Goal: Task Accomplishment & Management: Complete application form

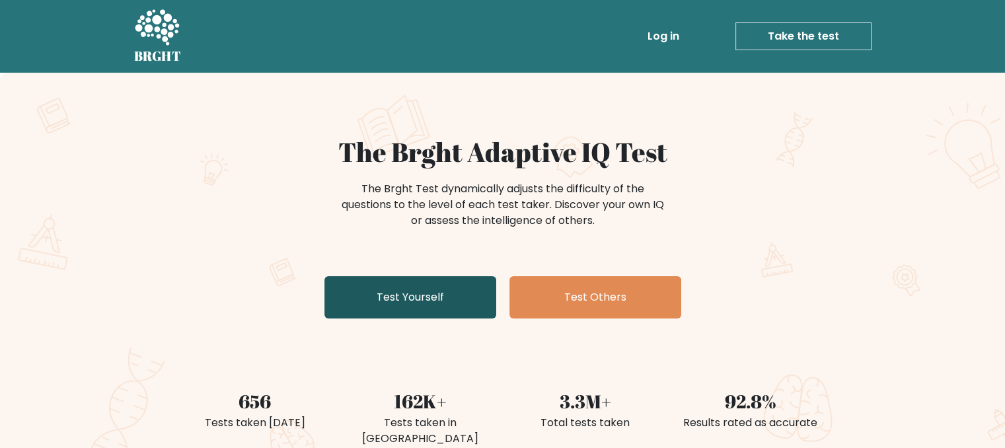
click at [370, 315] on link "Test Yourself" at bounding box center [410, 297] width 172 height 42
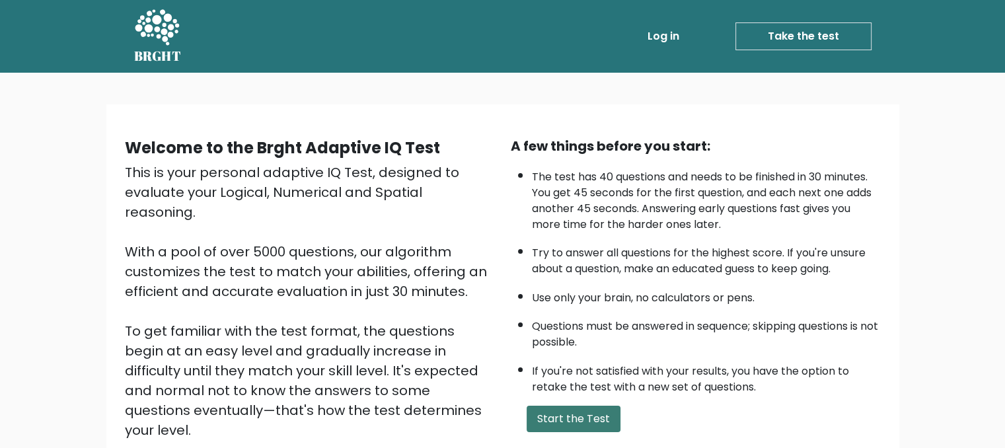
click at [569, 420] on button "Start the Test" at bounding box center [574, 419] width 94 height 26
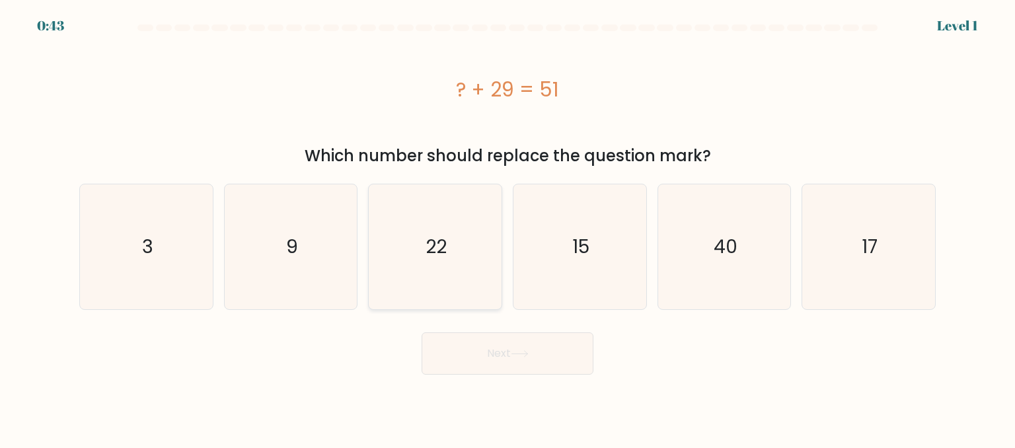
click at [460, 279] on icon "22" at bounding box center [435, 246] width 124 height 124
click at [508, 227] on input "c. 22" at bounding box center [508, 225] width 1 height 3
radio input "true"
click at [492, 362] on button "Next" at bounding box center [508, 353] width 172 height 42
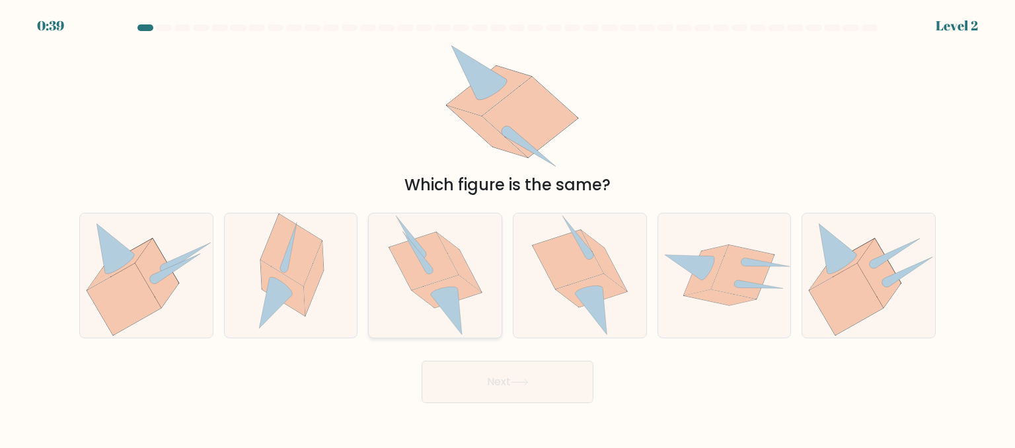
click at [500, 305] on div at bounding box center [435, 276] width 134 height 126
click at [508, 227] on input "c." at bounding box center [508, 225] width 1 height 3
radio input "true"
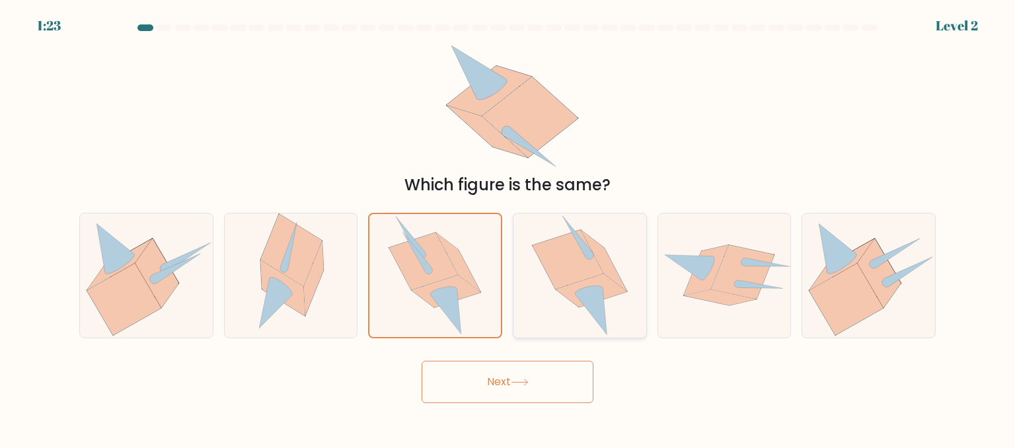
click at [597, 303] on icon at bounding box center [591, 311] width 32 height 47
click at [508, 227] on input "d." at bounding box center [508, 225] width 1 height 3
radio input "true"
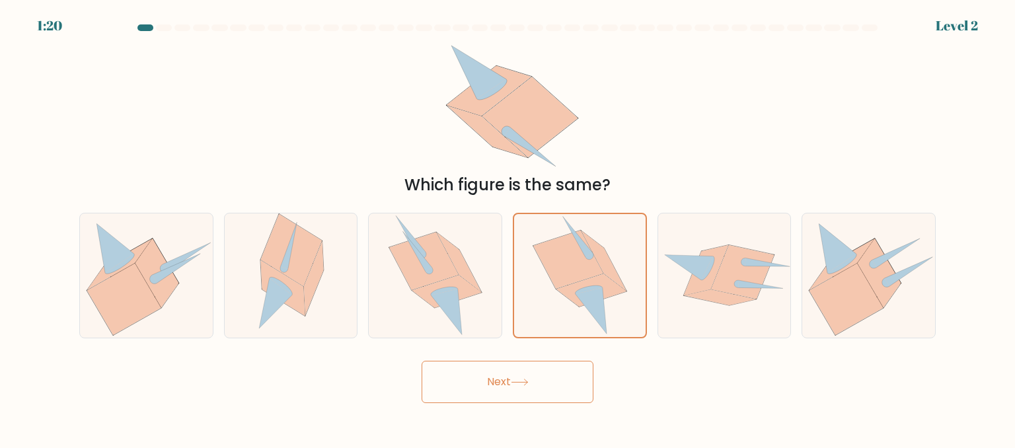
click at [518, 385] on icon at bounding box center [520, 382] width 18 height 7
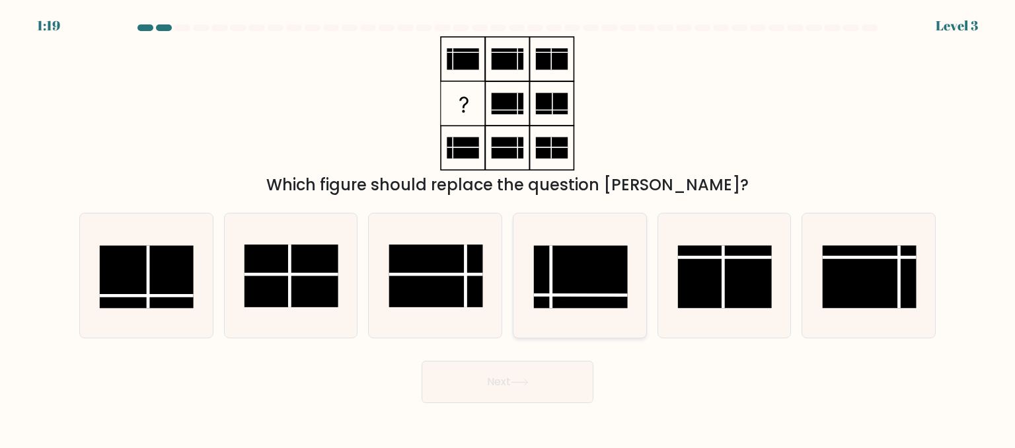
click at [517, 334] on icon at bounding box center [579, 275] width 124 height 124
click at [508, 227] on input "d." at bounding box center [508, 225] width 1 height 3
radio input "true"
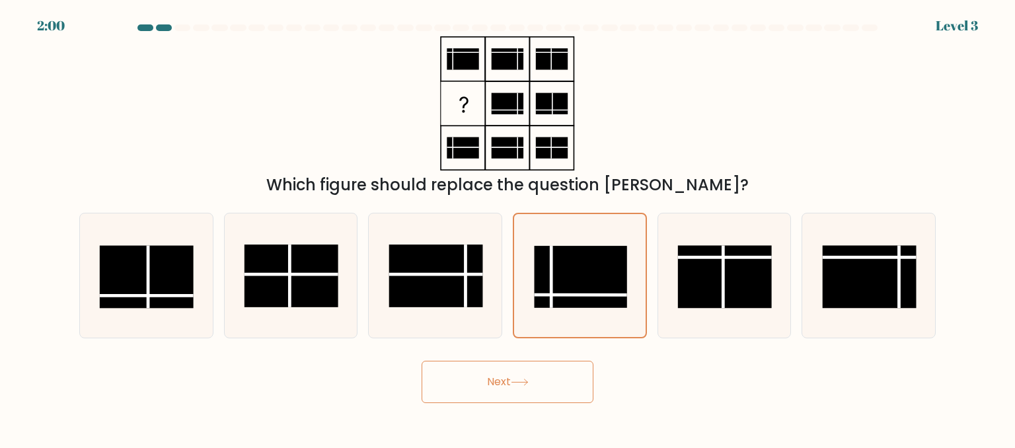
click at [542, 397] on button "Next" at bounding box center [508, 382] width 172 height 42
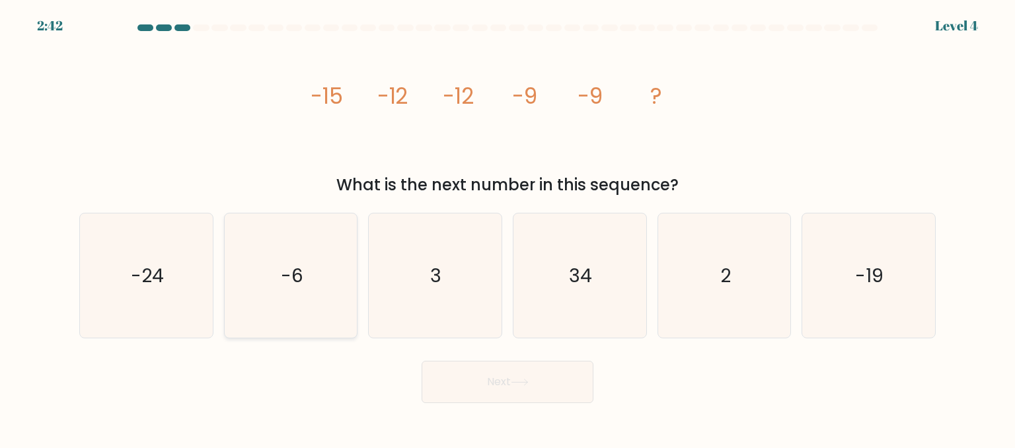
click at [305, 307] on icon "-6" at bounding box center [291, 275] width 124 height 124
click at [508, 227] on input "b. -6" at bounding box center [508, 225] width 1 height 3
radio input "true"
click at [499, 390] on button "Next" at bounding box center [508, 382] width 172 height 42
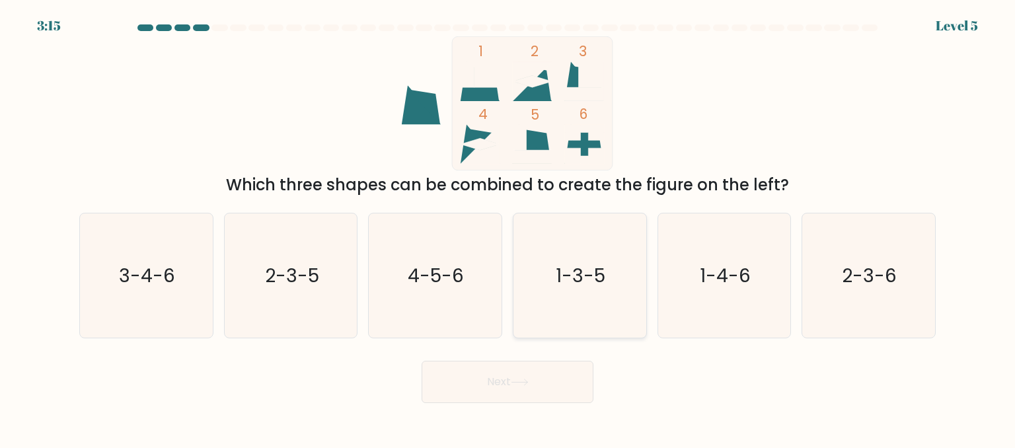
click at [578, 307] on icon "1-3-5" at bounding box center [579, 275] width 124 height 124
click at [508, 227] on input "d. 1-3-5" at bounding box center [508, 225] width 1 height 3
radio input "true"
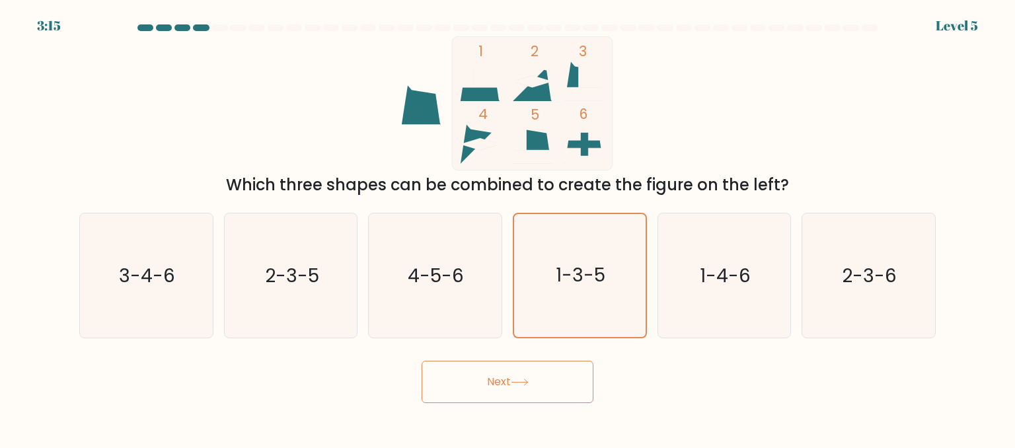
click at [517, 377] on button "Next" at bounding box center [508, 382] width 172 height 42
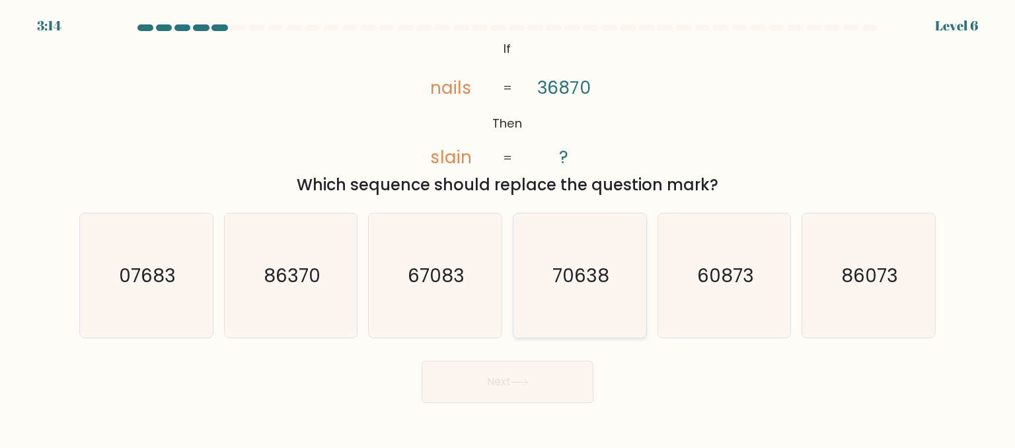
click at [523, 308] on icon "70638" at bounding box center [579, 275] width 124 height 124
click at [508, 227] on input "d. 70638" at bounding box center [508, 225] width 1 height 3
radio input "true"
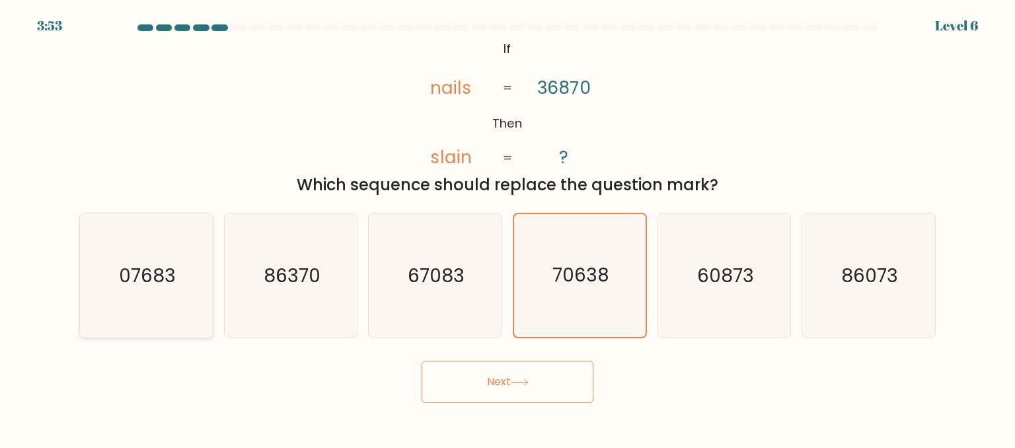
drag, startPoint x: 153, startPoint y: 313, endPoint x: 169, endPoint y: 305, distance: 18.0
click at [153, 313] on icon "07683" at bounding box center [146, 275] width 124 height 124
click at [508, 227] on input "a. 07683" at bounding box center [508, 225] width 1 height 3
radio input "true"
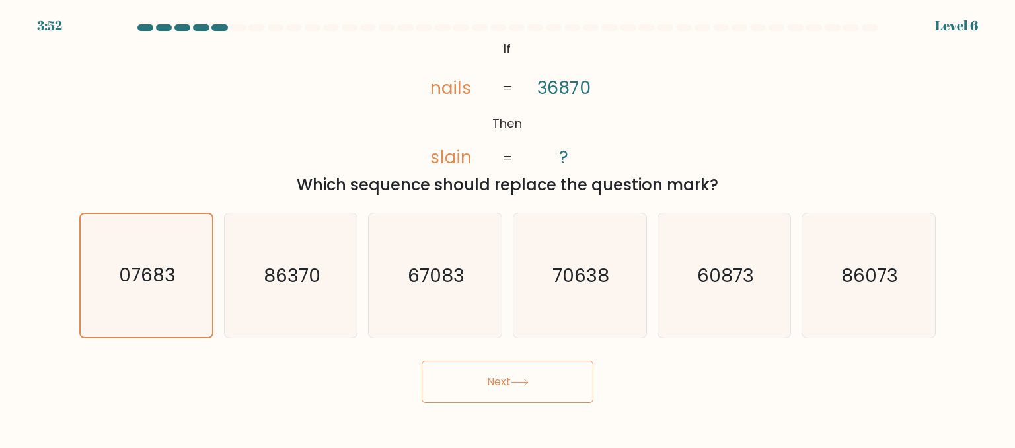
click at [547, 390] on button "Next" at bounding box center [508, 382] width 172 height 42
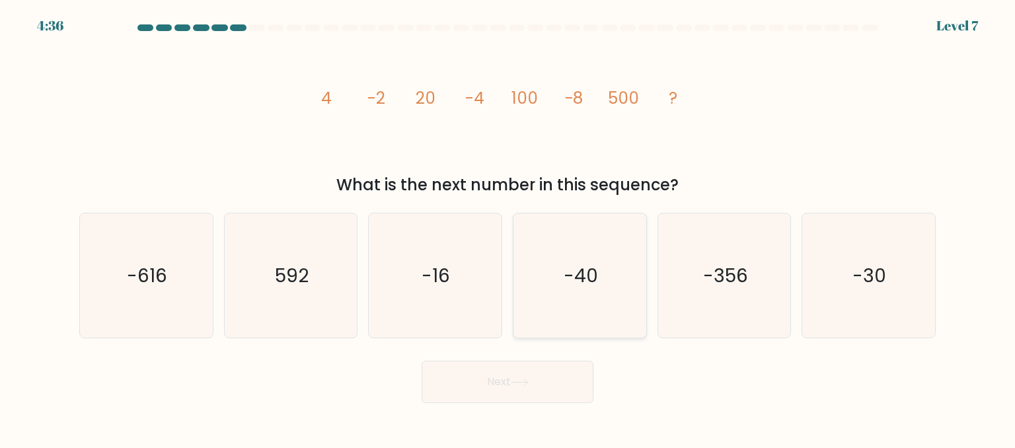
click at [526, 315] on icon "-40" at bounding box center [579, 275] width 124 height 124
click at [508, 227] on input "d. -40" at bounding box center [508, 225] width 1 height 3
radio input "true"
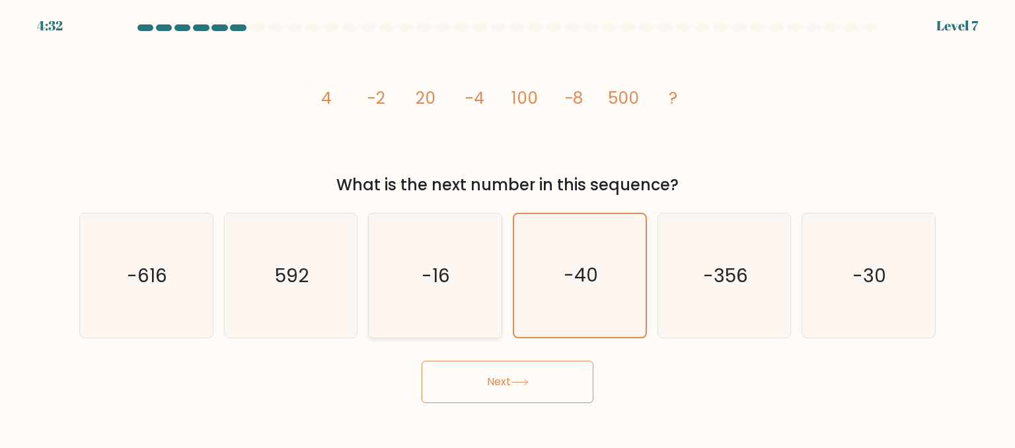
click at [445, 297] on icon "-16" at bounding box center [435, 275] width 124 height 124
click at [508, 227] on input "c. -16" at bounding box center [508, 225] width 1 height 3
radio input "true"
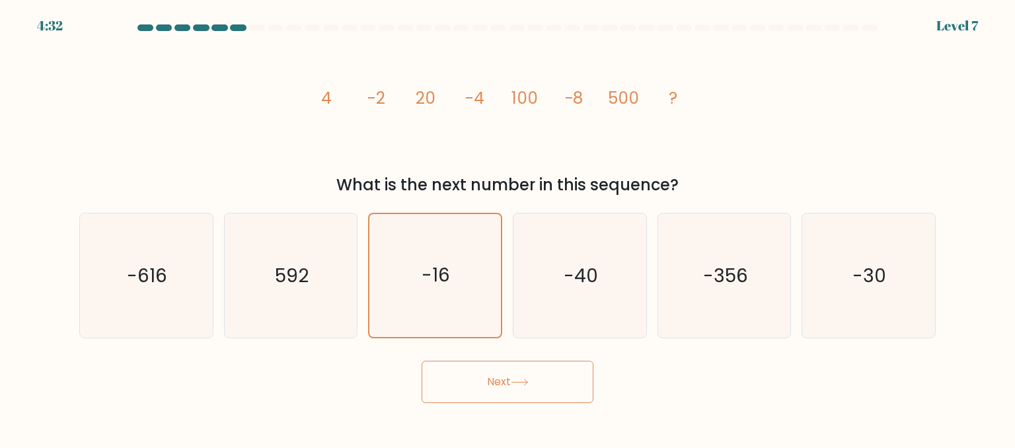
click at [476, 371] on button "Next" at bounding box center [508, 382] width 172 height 42
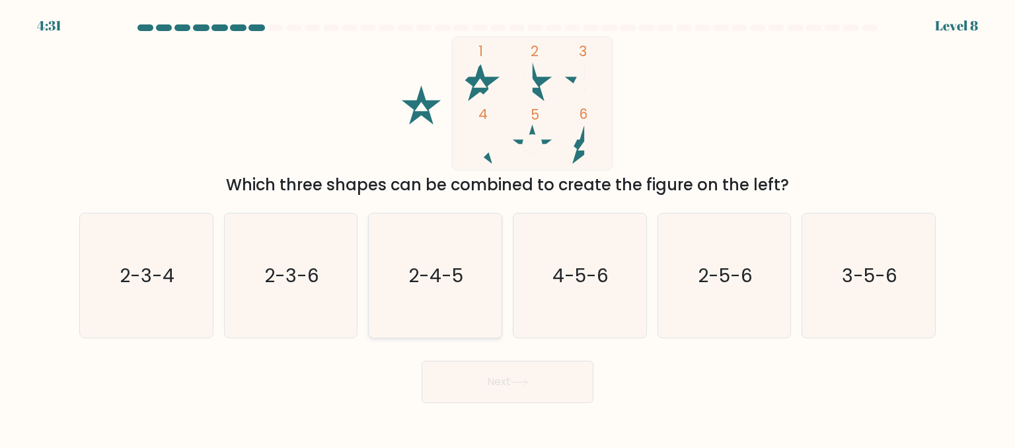
click at [474, 328] on icon "2-4-5" at bounding box center [435, 275] width 124 height 124
click at [508, 227] on input "c. 2-4-5" at bounding box center [508, 225] width 1 height 3
radio input "true"
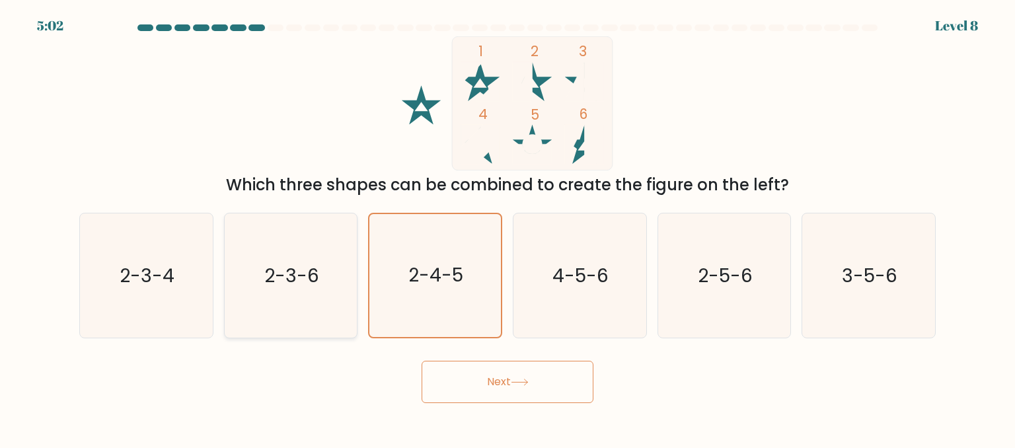
click at [315, 298] on icon "2-3-6" at bounding box center [291, 275] width 124 height 124
click at [315, 324] on icon "2-3-6" at bounding box center [291, 275] width 124 height 124
click at [508, 227] on input "b. 2-3-6" at bounding box center [508, 225] width 1 height 3
radio input "true"
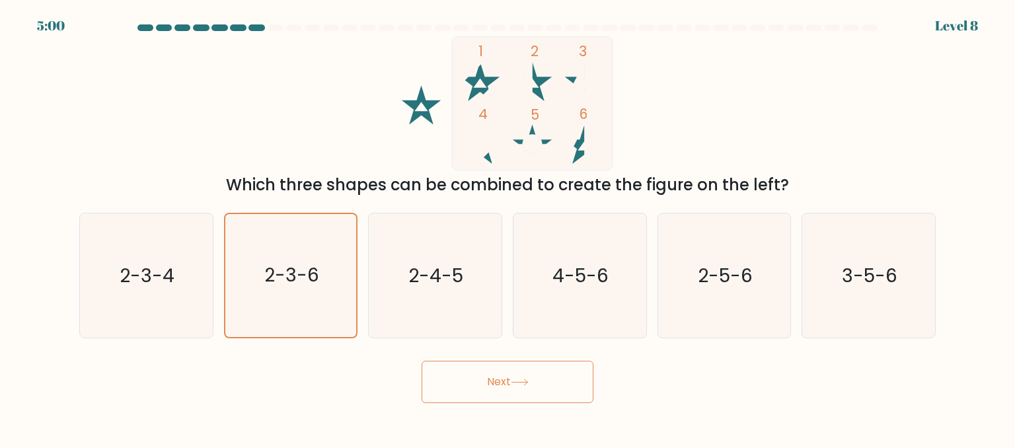
click at [500, 396] on button "Next" at bounding box center [508, 382] width 172 height 42
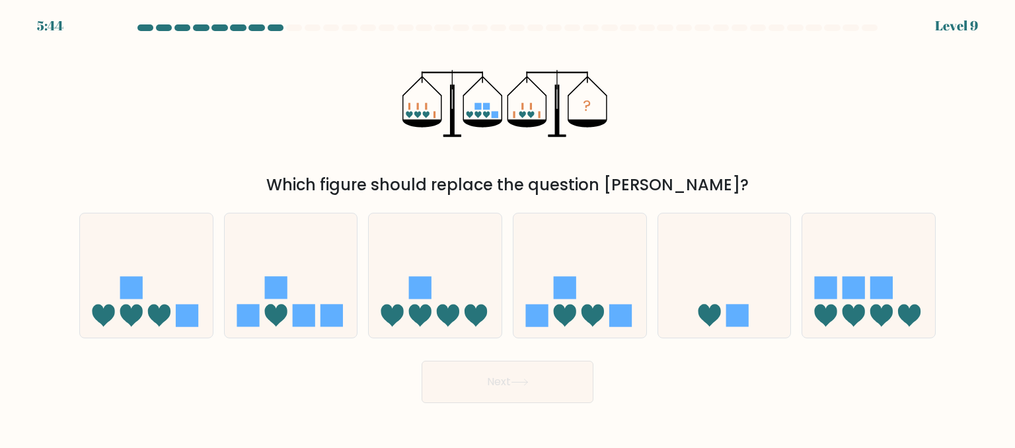
click at [508, 319] on div "d." at bounding box center [580, 276] width 145 height 126
click at [624, 307] on rect at bounding box center [620, 315] width 22 height 22
click at [508, 227] on input "d." at bounding box center [508, 225] width 1 height 3
radio input "true"
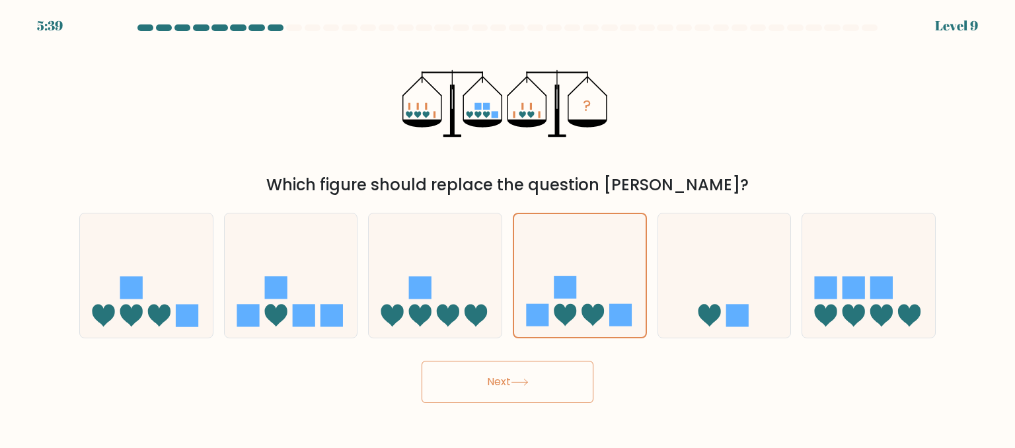
click at [531, 387] on button "Next" at bounding box center [508, 382] width 172 height 42
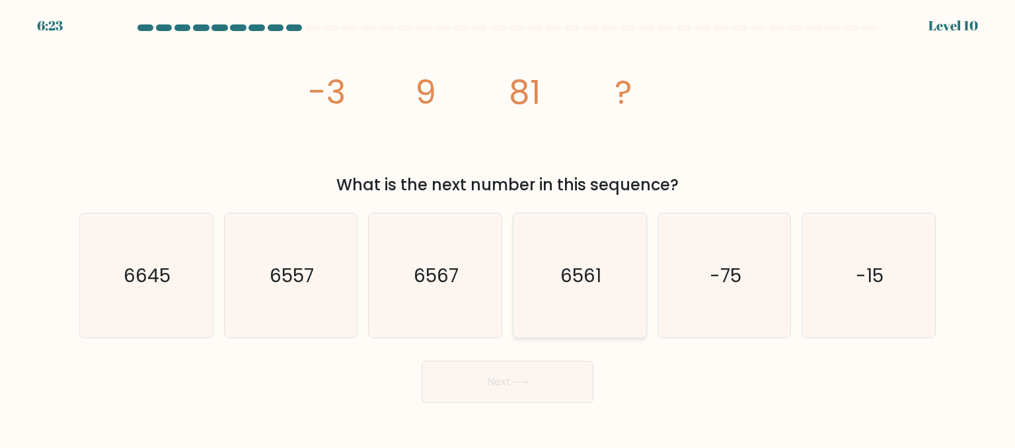
click at [554, 323] on icon "6561" at bounding box center [579, 275] width 124 height 124
click at [508, 227] on input "d. 6561" at bounding box center [508, 225] width 1 height 3
radio input "true"
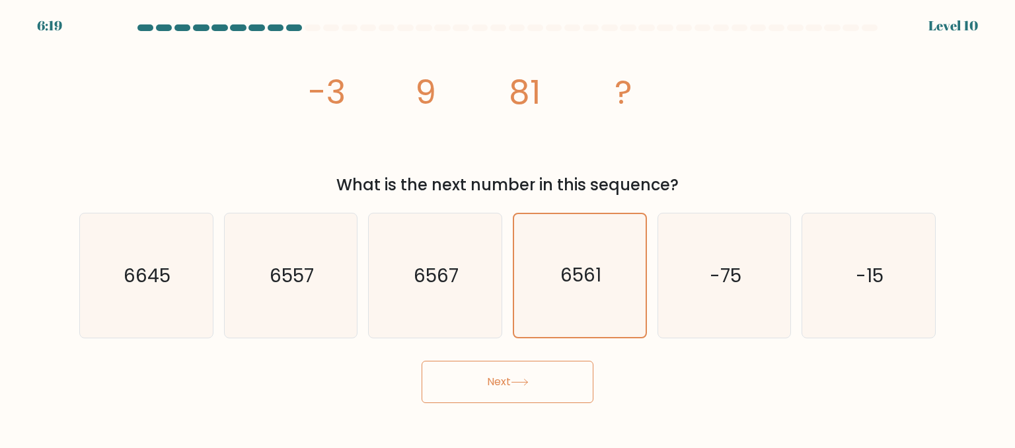
click at [496, 398] on button "Next" at bounding box center [508, 382] width 172 height 42
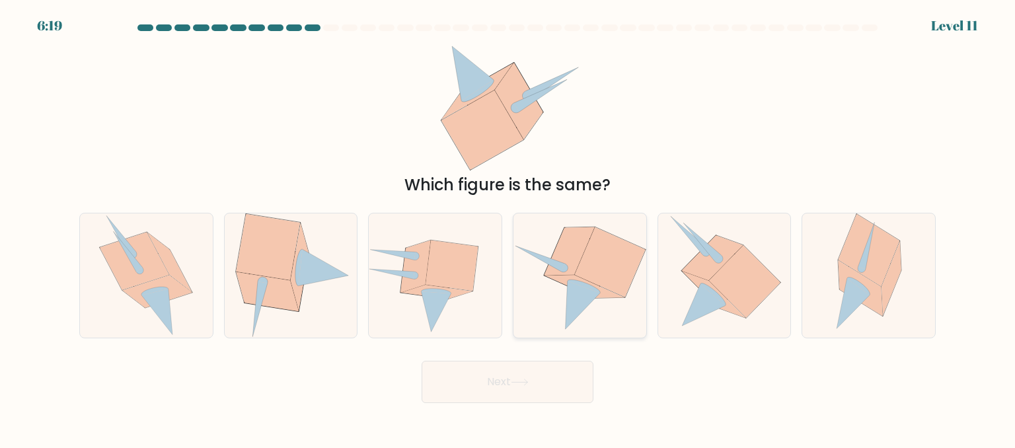
click at [551, 318] on icon at bounding box center [579, 275] width 133 height 120
click at [508, 227] on input "d." at bounding box center [508, 225] width 1 height 3
radio input "true"
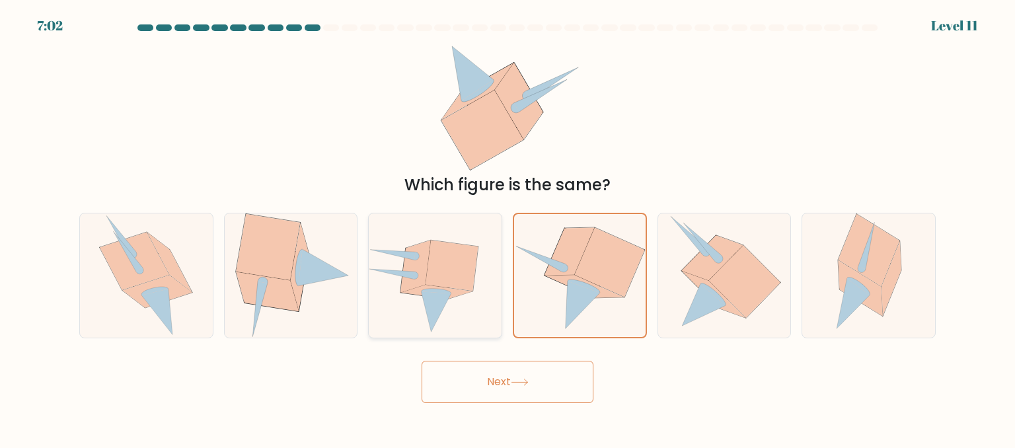
click at [479, 315] on icon at bounding box center [435, 275] width 133 height 116
click at [508, 227] on input "c." at bounding box center [508, 225] width 1 height 3
radio input "true"
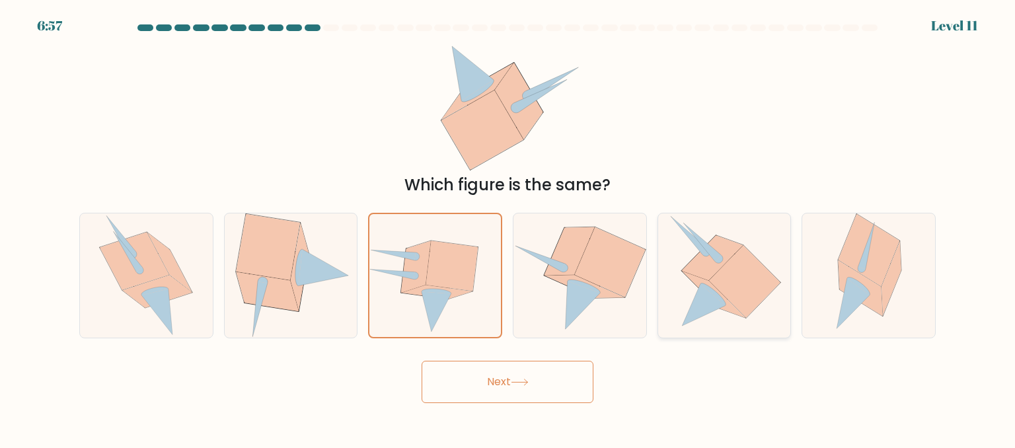
click at [753, 315] on icon at bounding box center [724, 275] width 114 height 124
click at [508, 227] on input "e." at bounding box center [508, 225] width 1 height 3
radio input "true"
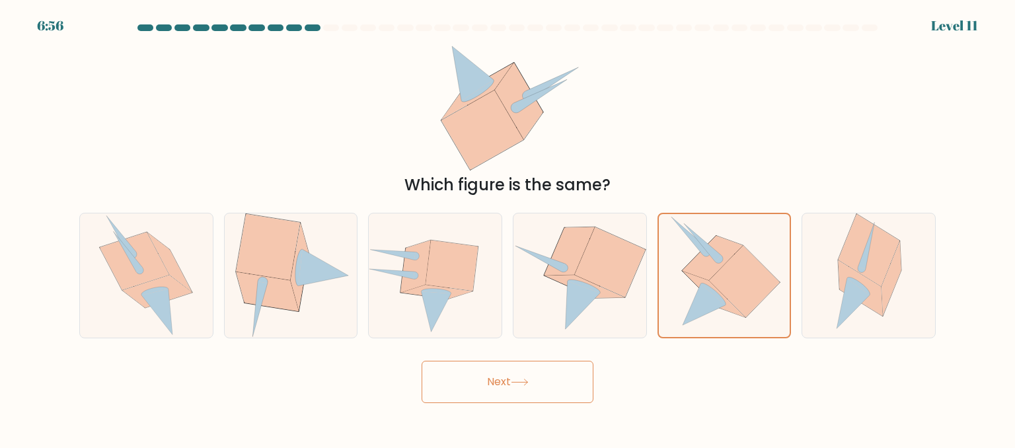
click at [498, 395] on button "Next" at bounding box center [508, 382] width 172 height 42
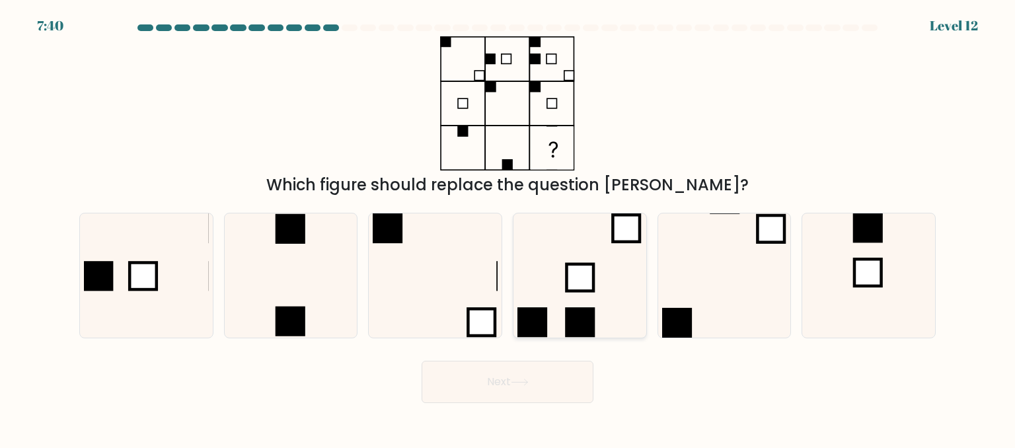
click at [578, 336] on rect at bounding box center [580, 322] width 30 height 30
click at [508, 227] on input "d." at bounding box center [508, 225] width 1 height 3
radio input "true"
click at [461, 295] on icon at bounding box center [435, 275] width 124 height 124
click at [508, 227] on input "c." at bounding box center [508, 225] width 1 height 3
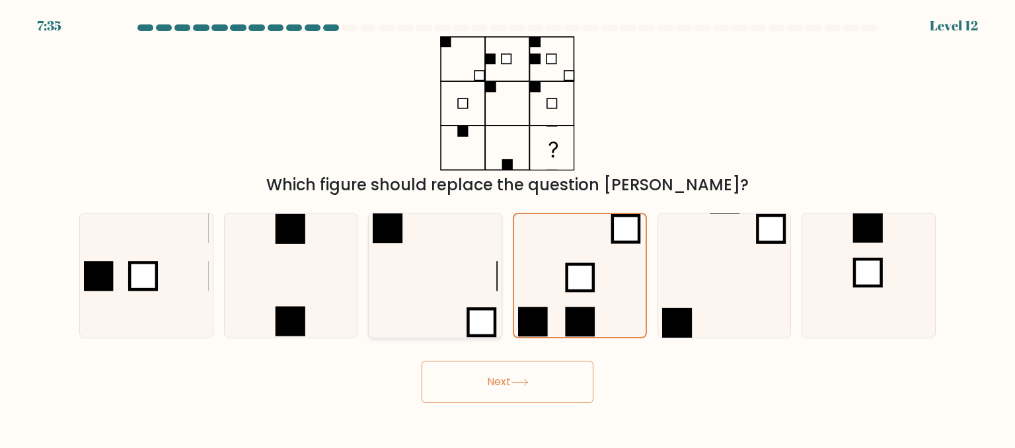
radio input "true"
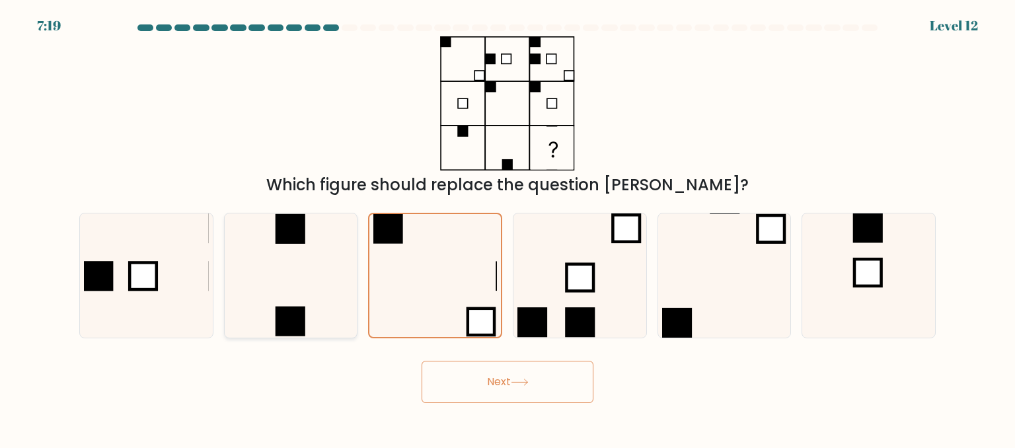
click at [282, 286] on icon at bounding box center [291, 275] width 124 height 124
click at [508, 227] on input "b." at bounding box center [508, 225] width 1 height 3
radio input "true"
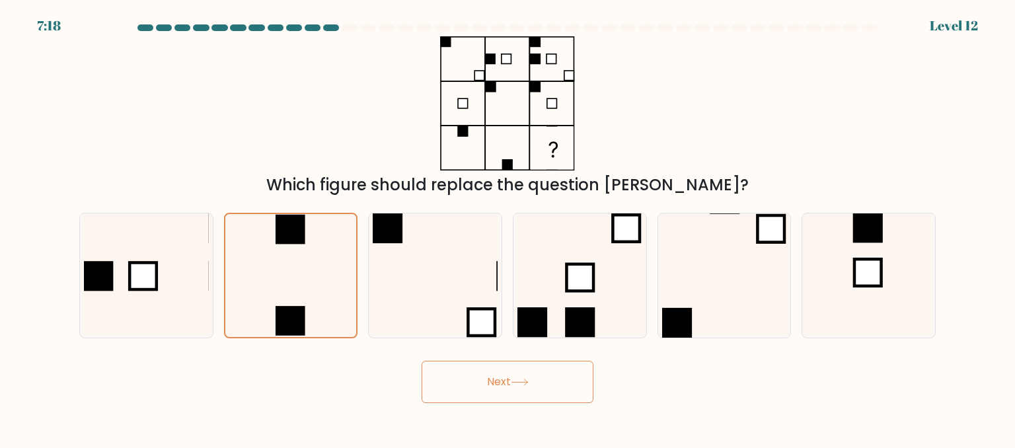
click at [478, 378] on button "Next" at bounding box center [508, 382] width 172 height 42
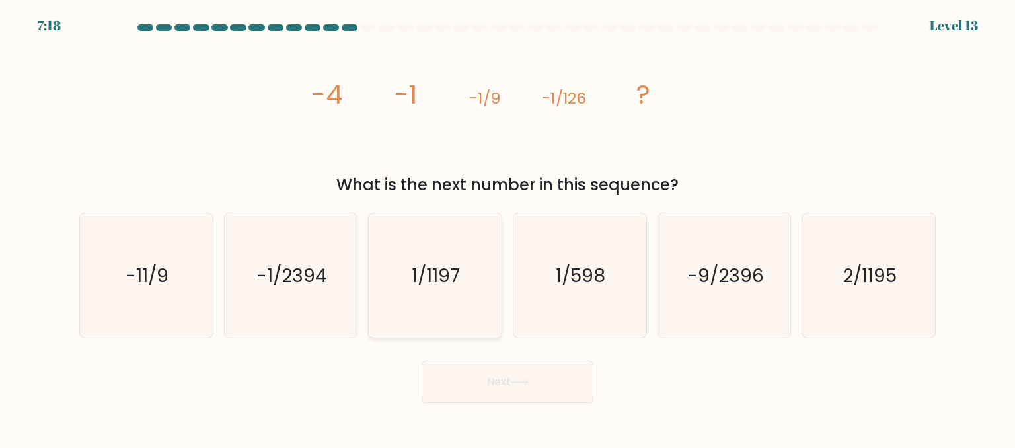
click at [492, 278] on icon "1/1197" at bounding box center [435, 275] width 124 height 124
click at [508, 227] on input "c. 1/1197" at bounding box center [508, 225] width 1 height 3
radio input "true"
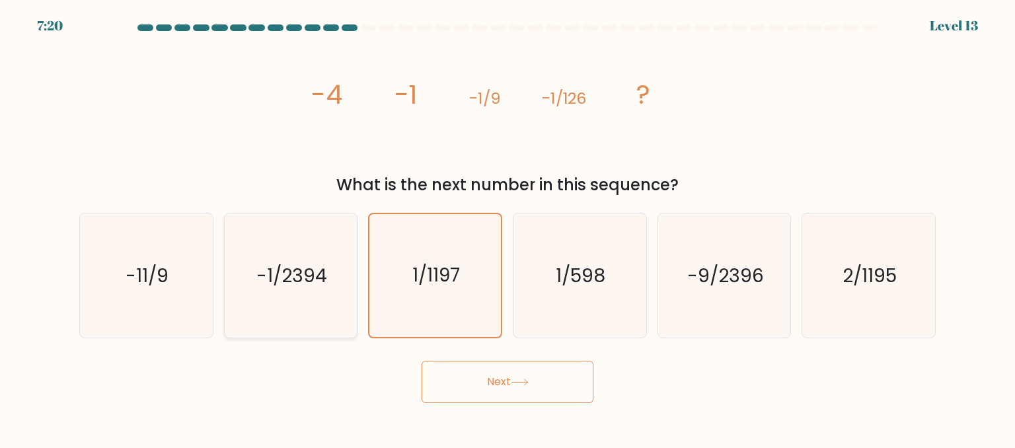
click at [260, 250] on icon "-1/2394" at bounding box center [291, 275] width 124 height 124
click at [508, 227] on input "b. -1/2394" at bounding box center [508, 225] width 1 height 3
radio input "true"
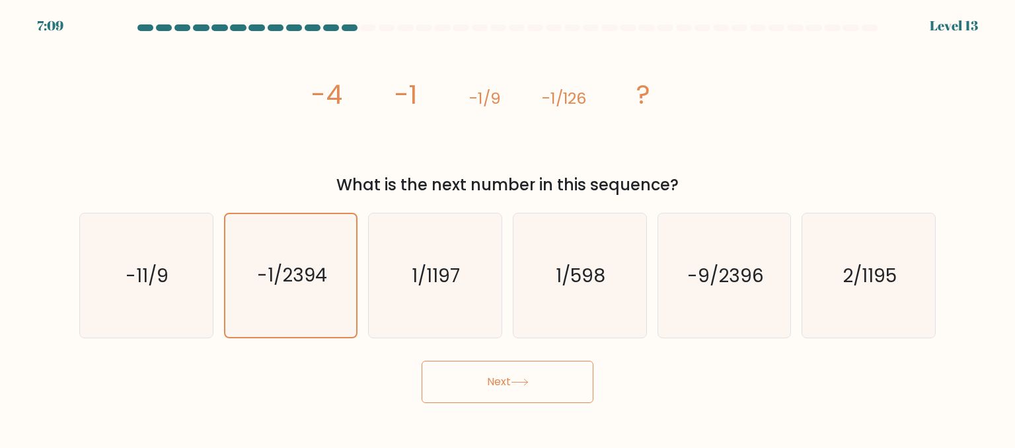
drag, startPoint x: 600, startPoint y: 113, endPoint x: 518, endPoint y: 122, distance: 82.5
click at [526, 121] on icon "image/svg+xml -4 -1 -1/9 -1/126 ?" at bounding box center [507, 103] width 396 height 134
drag, startPoint x: 324, startPoint y: 109, endPoint x: 671, endPoint y: 110, distance: 346.9
click at [672, 110] on icon "image/svg+xml -4 -1 -1/9 -1/126 ?" at bounding box center [507, 103] width 396 height 134
click at [502, 389] on button "Next" at bounding box center [508, 382] width 172 height 42
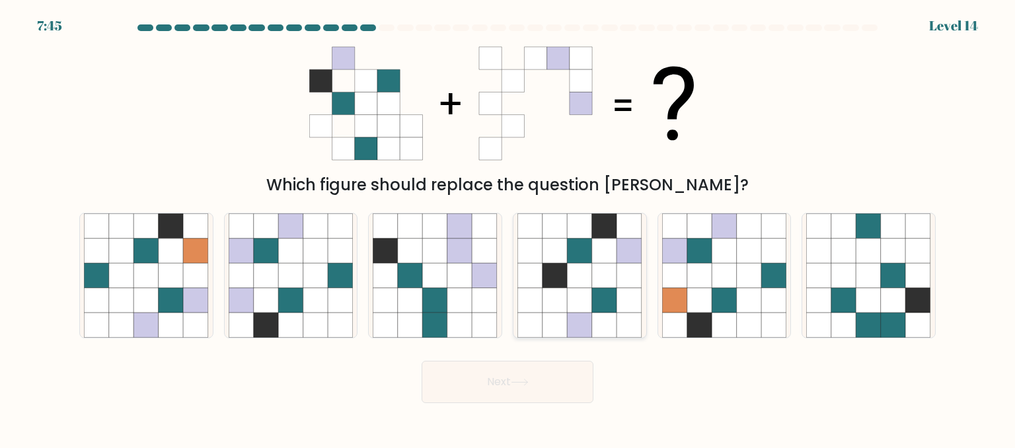
click at [521, 318] on icon at bounding box center [529, 325] width 25 height 25
click at [508, 227] on input "d." at bounding box center [508, 225] width 1 height 3
radio input "true"
drag, startPoint x: 564, startPoint y: 46, endPoint x: 623, endPoint y: 93, distance: 75.8
drag, startPoint x: 623, startPoint y: 93, endPoint x: 412, endPoint y: 19, distance: 224.0
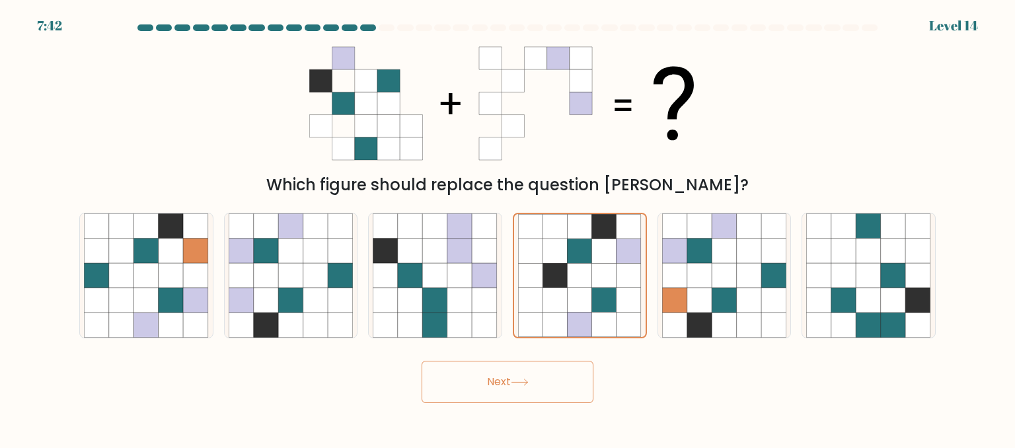
drag, startPoint x: 412, startPoint y: 19, endPoint x: 226, endPoint y: 155, distance: 230.6
click at [216, 165] on div "Which figure should replace the question mark?" at bounding box center [507, 116] width 872 height 161
click at [338, 291] on icon at bounding box center [340, 300] width 25 height 25
click at [508, 227] on input "b." at bounding box center [508, 225] width 1 height 3
radio input "true"
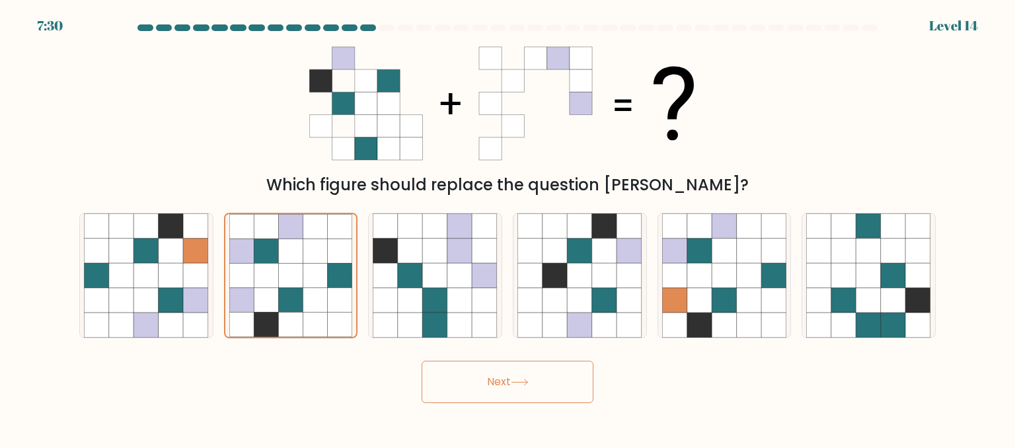
click at [492, 387] on button "Next" at bounding box center [508, 382] width 172 height 42
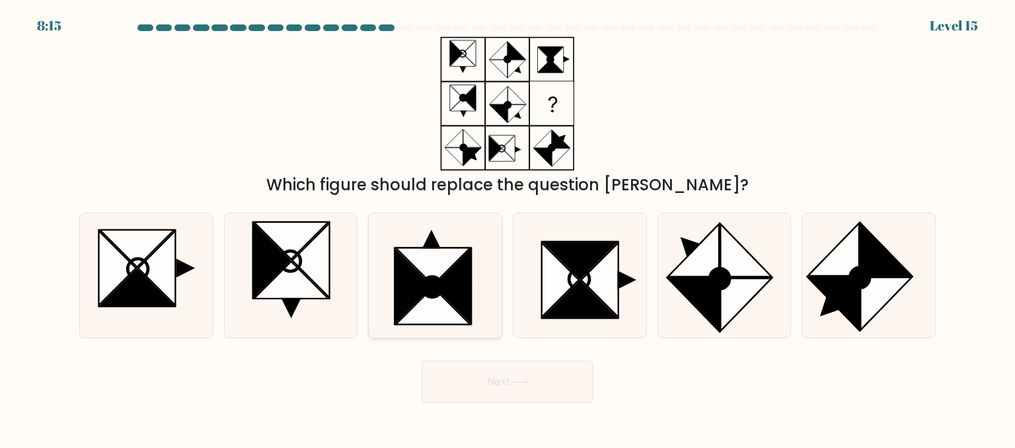
click at [476, 288] on icon at bounding box center [435, 275] width 124 height 124
click at [508, 227] on input "c." at bounding box center [508, 225] width 1 height 3
radio input "true"
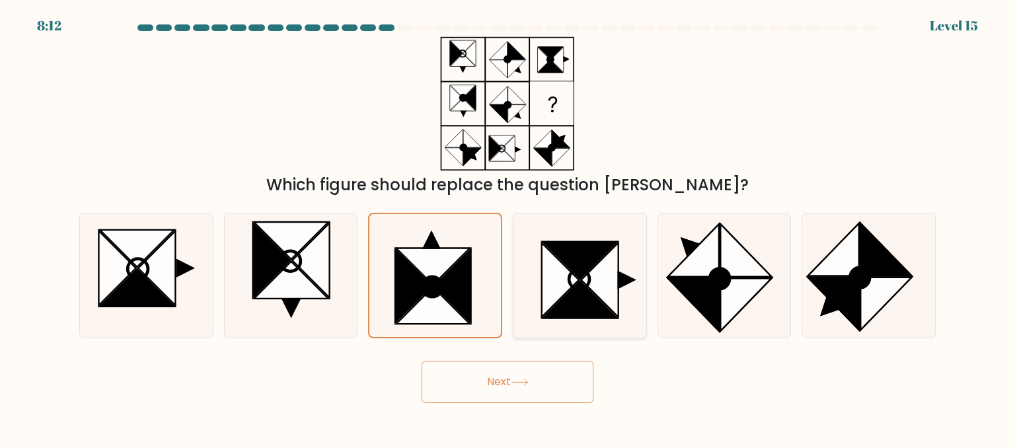
click at [576, 265] on icon at bounding box center [580, 259] width 75 height 37
click at [508, 227] on input "d." at bounding box center [508, 225] width 1 height 3
radio input "true"
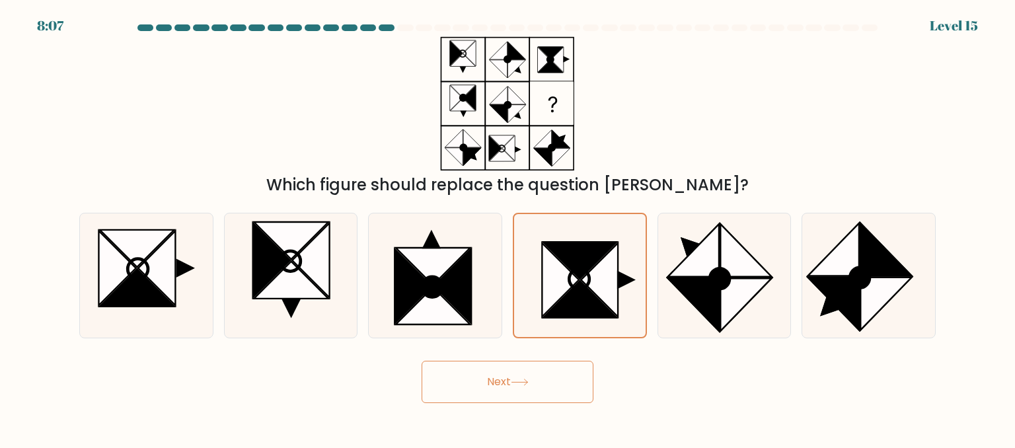
click at [523, 384] on icon at bounding box center [520, 382] width 18 height 7
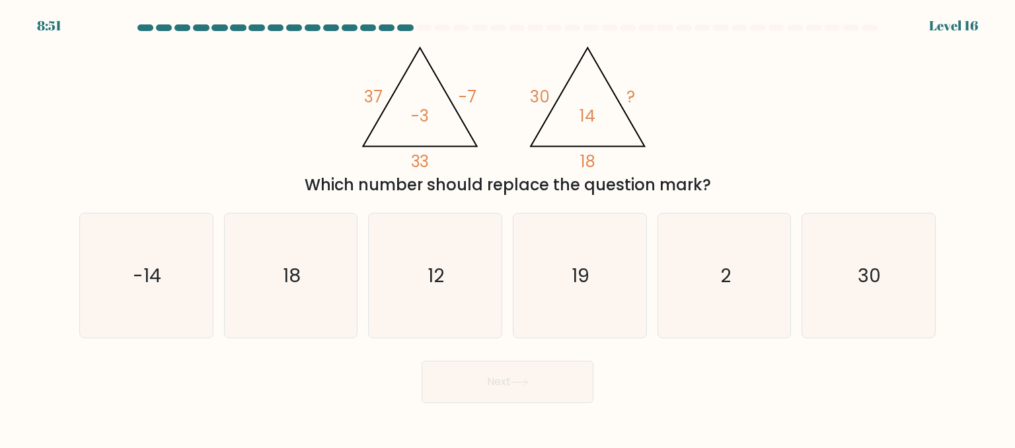
drag, startPoint x: 568, startPoint y: 209, endPoint x: 416, endPoint y: 131, distance: 171.4
click at [416, 131] on icon "@import url('https://fonts.googleapis.com/css?family=Abril+Fatface:400,100,100i…" at bounding box center [507, 103] width 309 height 134
click at [698, 266] on icon "2" at bounding box center [724, 275] width 124 height 124
click at [508, 227] on input "e. 2" at bounding box center [508, 225] width 1 height 3
radio input "true"
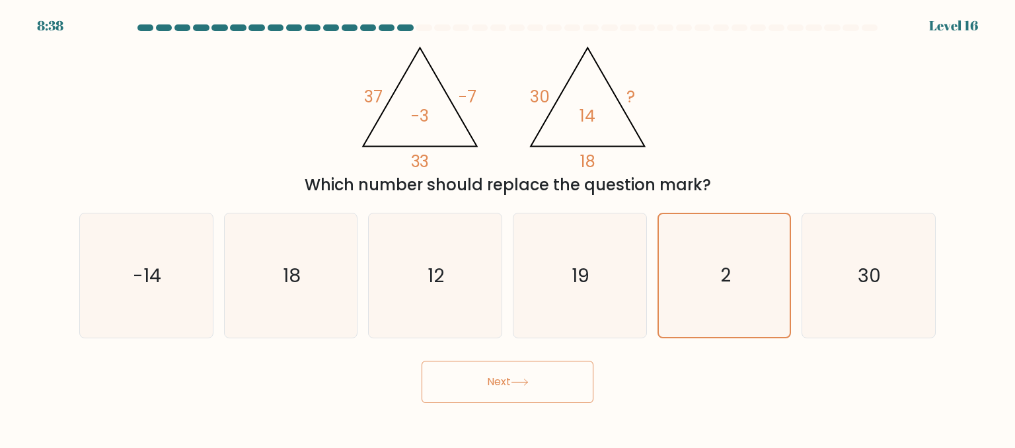
click at [507, 383] on button "Next" at bounding box center [508, 382] width 172 height 42
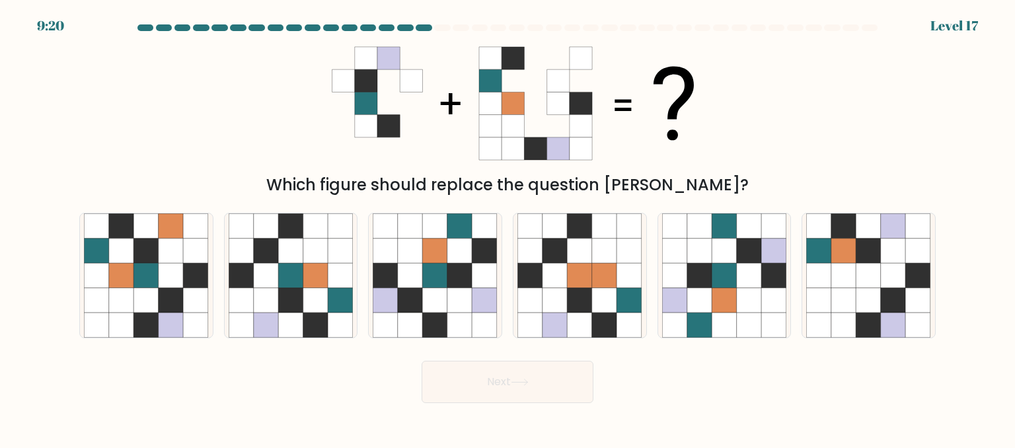
drag, startPoint x: 582, startPoint y: 115, endPoint x: 526, endPoint y: 155, distance: 68.2
drag, startPoint x: 526, startPoint y: 155, endPoint x: 404, endPoint y: 110, distance: 129.6
click at [404, 110] on icon at bounding box center [411, 104] width 22 height 22
click at [492, 286] on icon at bounding box center [484, 275] width 25 height 25
click at [508, 227] on input "c." at bounding box center [508, 225] width 1 height 3
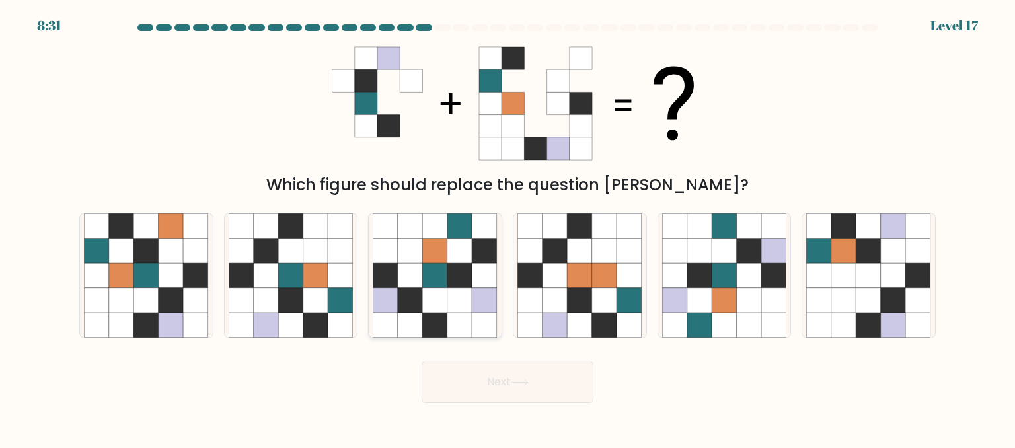
radio input "true"
click at [522, 381] on icon at bounding box center [520, 382] width 18 height 7
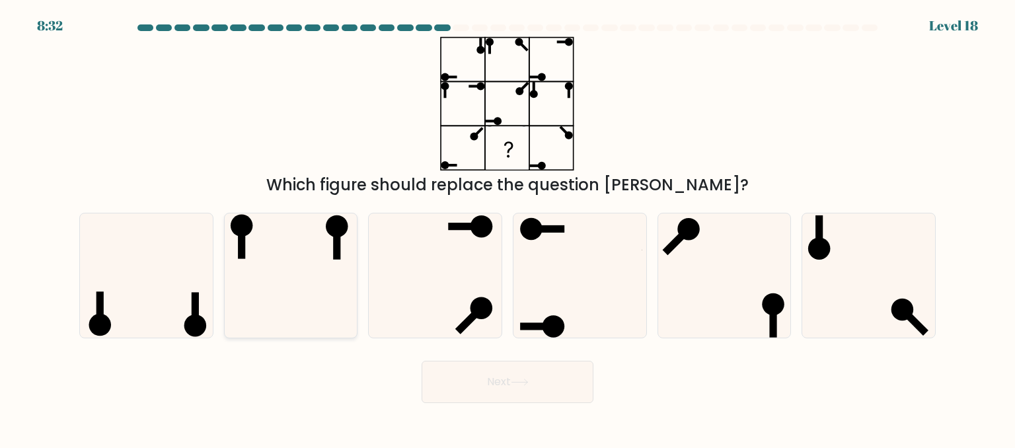
click at [328, 233] on icon at bounding box center [291, 275] width 124 height 124
click at [508, 227] on input "b." at bounding box center [508, 225] width 1 height 3
radio input "true"
click at [460, 377] on button "Next" at bounding box center [508, 382] width 172 height 42
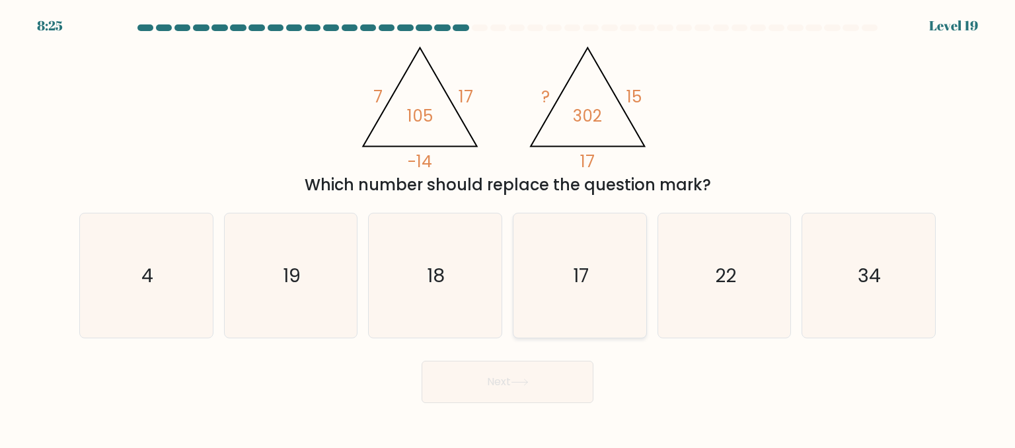
click at [562, 279] on icon "17" at bounding box center [579, 275] width 124 height 124
click at [508, 227] on input "d. 17" at bounding box center [508, 225] width 1 height 3
radio input "true"
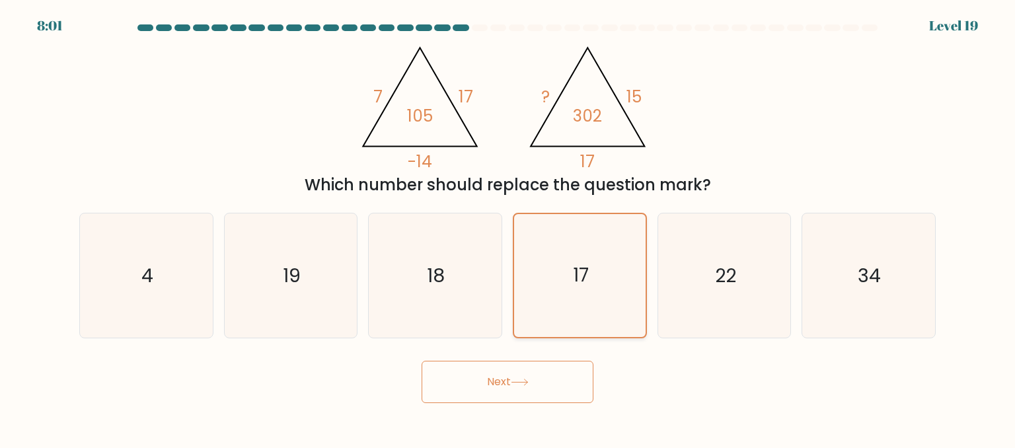
click at [598, 286] on icon "17" at bounding box center [579, 275] width 123 height 123
click at [508, 227] on input "d. 17" at bounding box center [508, 225] width 1 height 3
click at [525, 384] on icon at bounding box center [520, 382] width 18 height 7
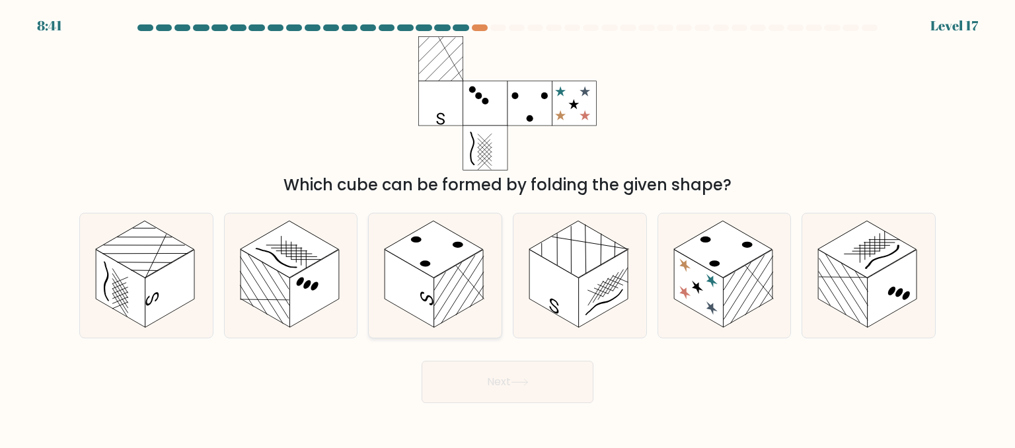
click at [426, 288] on rect at bounding box center [410, 288] width 50 height 78
click at [508, 227] on input "c." at bounding box center [508, 225] width 1 height 3
radio input "true"
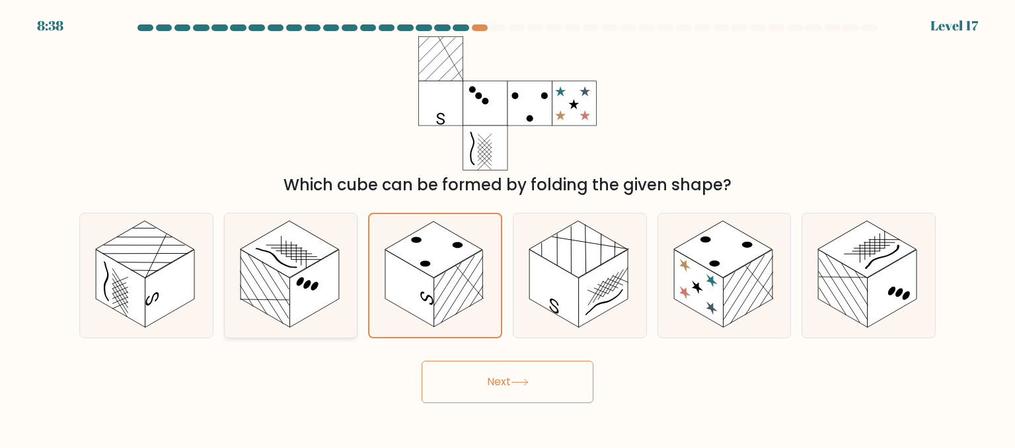
click at [346, 309] on icon at bounding box center [291, 275] width 133 height 124
click at [508, 227] on input "b." at bounding box center [508, 225] width 1 height 3
radio input "true"
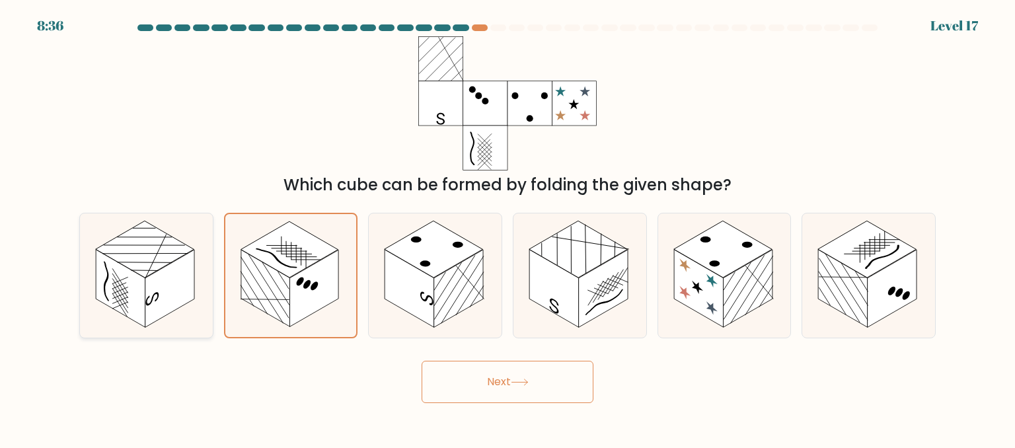
click at [159, 289] on rect at bounding box center [170, 289] width 50 height 78
click at [508, 227] on input "a." at bounding box center [508, 225] width 1 height 3
radio input "true"
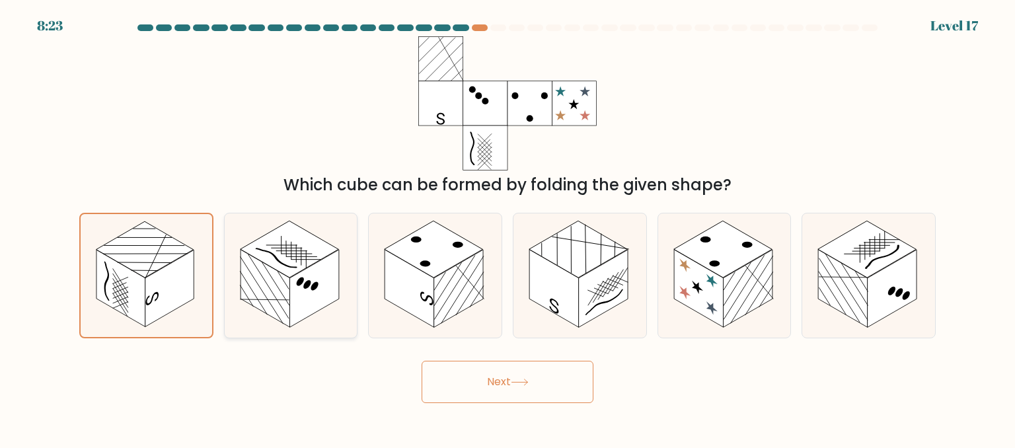
click at [280, 250] on g at bounding box center [289, 249] width 98 height 57
click at [508, 227] on input "b." at bounding box center [508, 225] width 1 height 3
radio input "true"
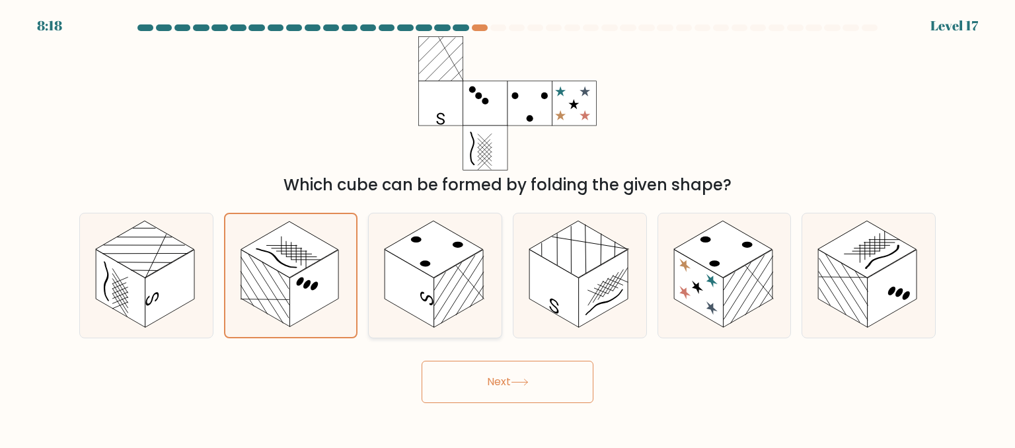
click at [459, 303] on rect at bounding box center [459, 289] width 50 height 78
click at [508, 227] on input "c." at bounding box center [508, 225] width 1 height 3
radio input "true"
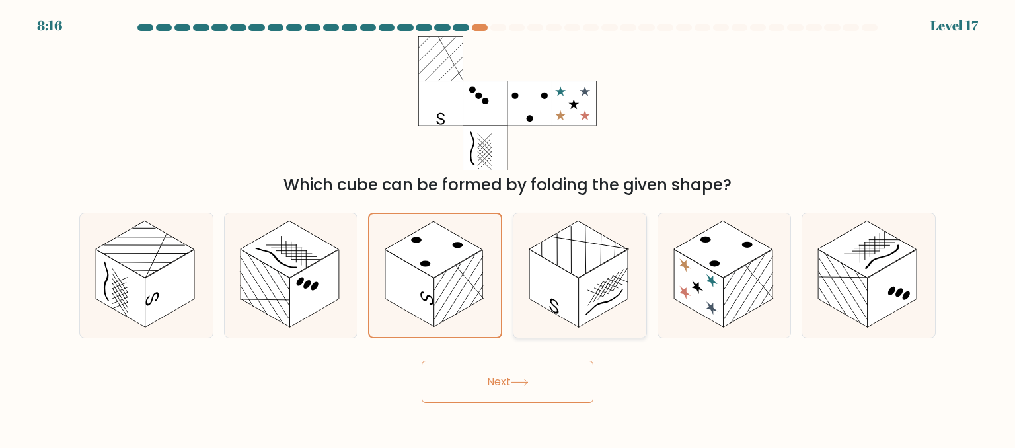
click at [634, 276] on icon at bounding box center [579, 275] width 133 height 124
click at [508, 227] on input "d." at bounding box center [508, 225] width 1 height 3
radio input "true"
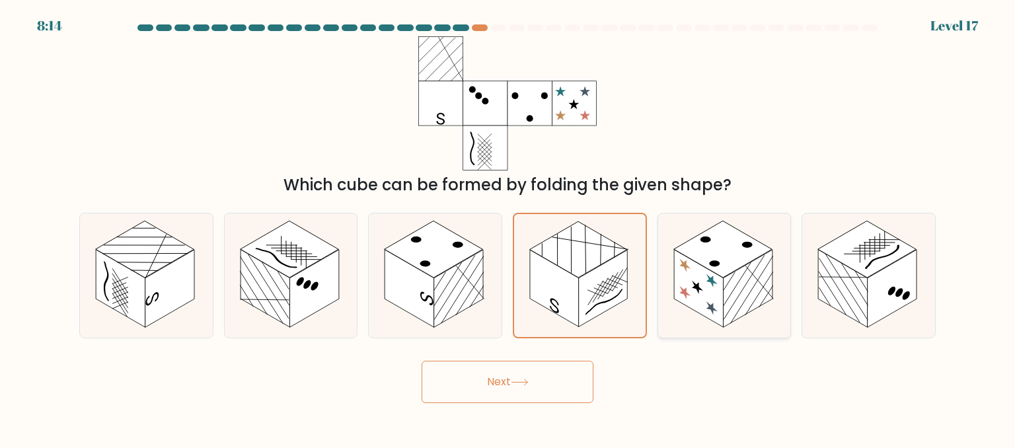
click at [712, 267] on rect at bounding box center [722, 249] width 98 height 57
click at [508, 227] on input "e." at bounding box center [508, 225] width 1 height 3
radio input "true"
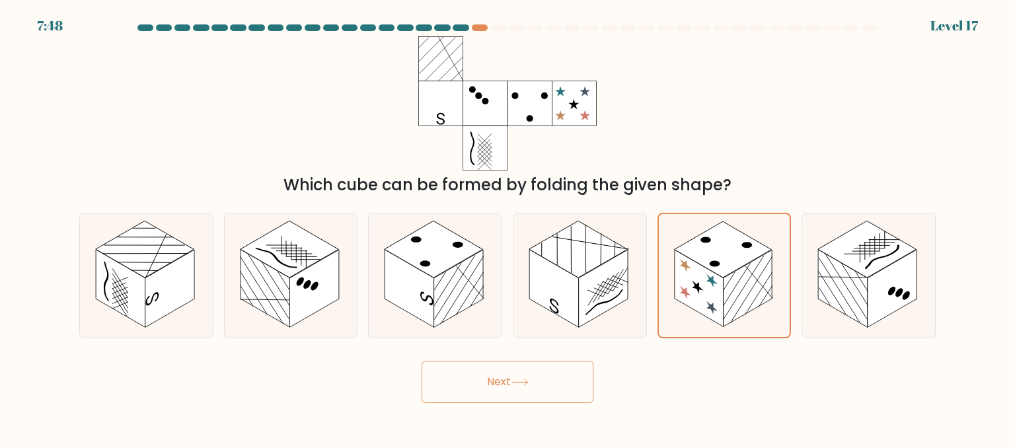
click at [533, 379] on button "Next" at bounding box center [508, 382] width 172 height 42
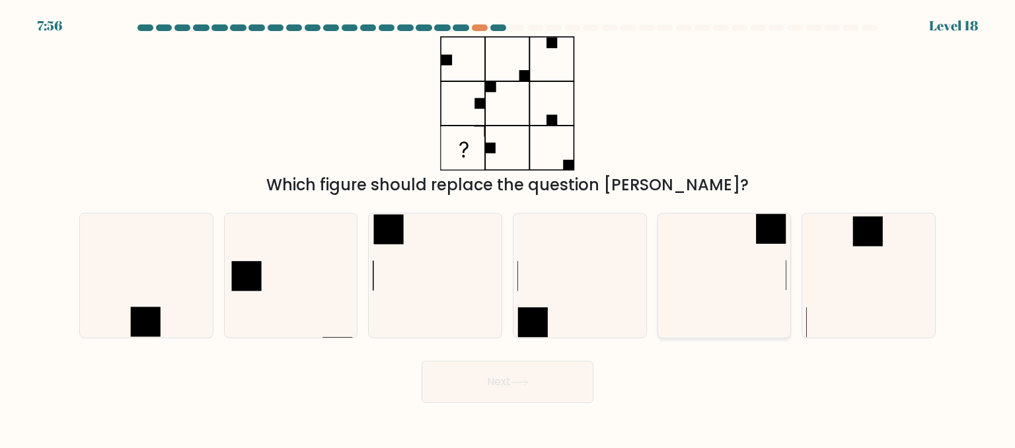
click at [769, 263] on icon at bounding box center [724, 275] width 124 height 124
click at [508, 227] on input "e." at bounding box center [508, 225] width 1 height 3
radio input "true"
click at [528, 384] on icon at bounding box center [520, 382] width 18 height 7
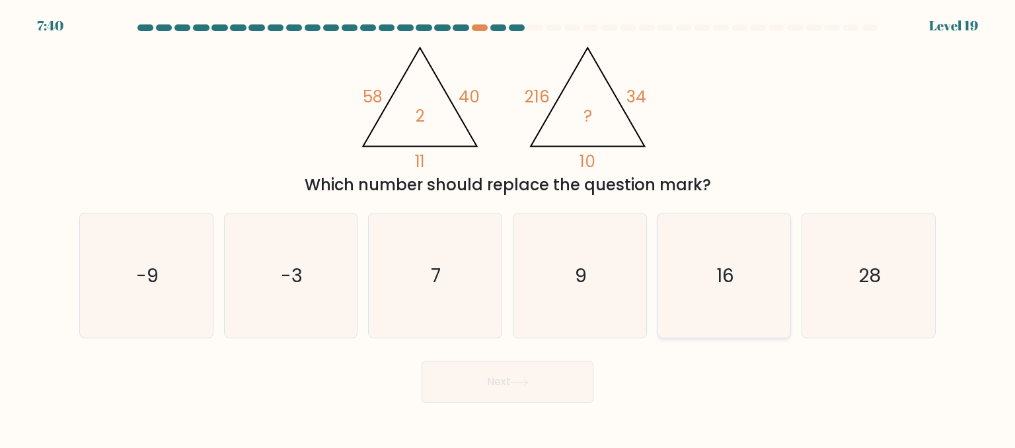
click at [718, 289] on icon "16" at bounding box center [724, 275] width 124 height 124
click at [508, 227] on input "e. 16" at bounding box center [508, 225] width 1 height 3
radio input "true"
click at [603, 290] on icon "9" at bounding box center [579, 275] width 124 height 124
click at [508, 227] on input "d. 9" at bounding box center [508, 225] width 1 height 3
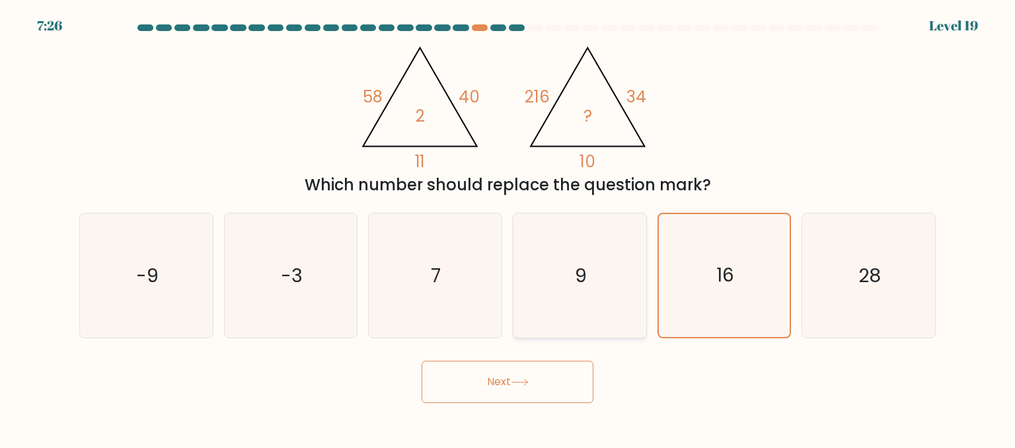
radio input "true"
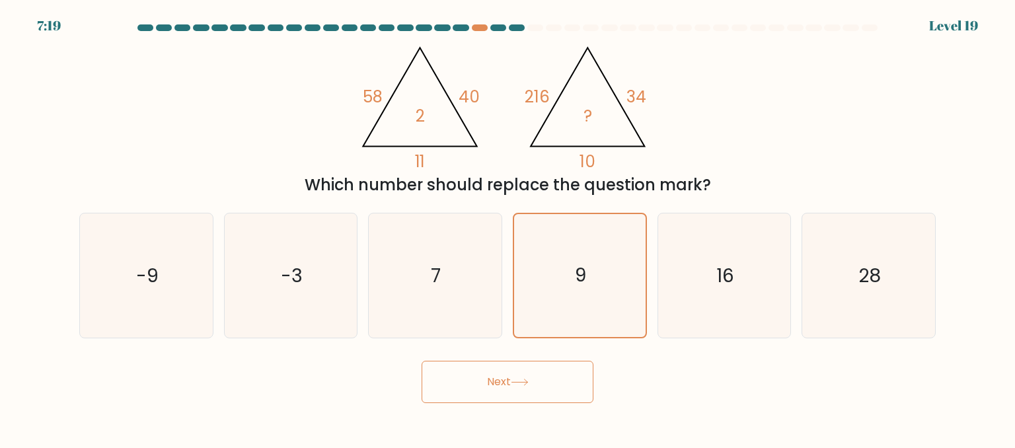
click at [468, 404] on body "7:19 Level 19" at bounding box center [507, 224] width 1015 height 448
click at [487, 371] on button "Next" at bounding box center [508, 382] width 172 height 42
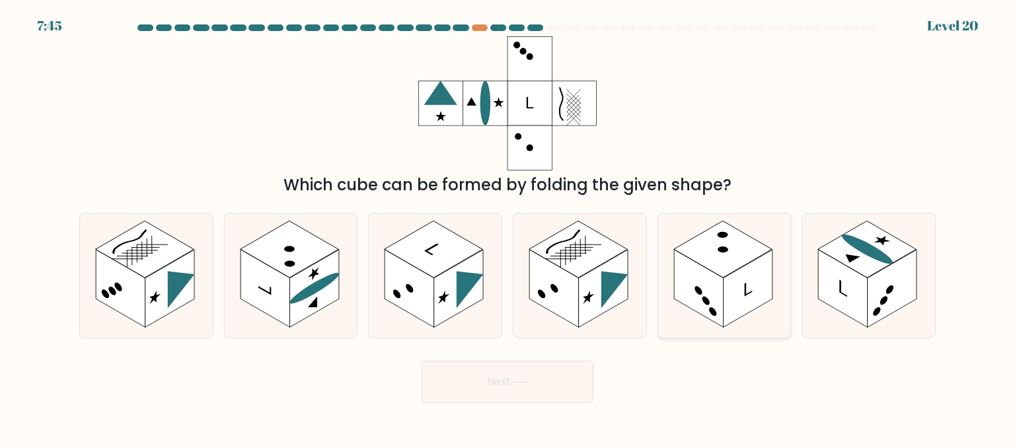
click at [780, 257] on icon at bounding box center [724, 275] width 133 height 124
click at [508, 227] on input "e." at bounding box center [508, 225] width 1 height 3
radio input "true"
click at [613, 279] on icon at bounding box center [614, 282] width 27 height 53
click at [508, 227] on input "d." at bounding box center [508, 225] width 1 height 3
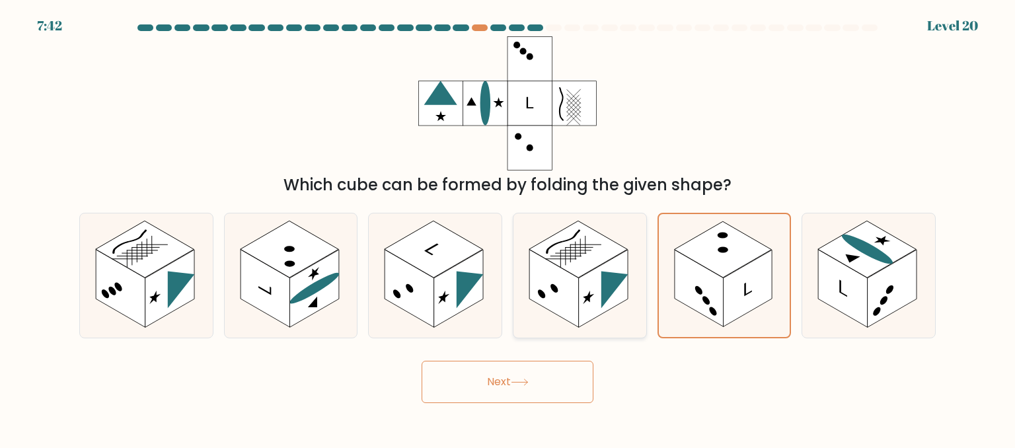
radio input "true"
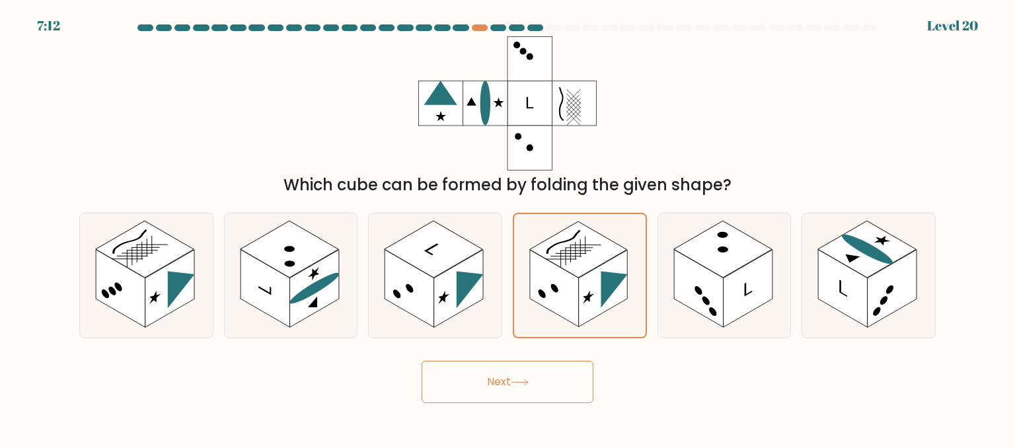
click at [545, 398] on button "Next" at bounding box center [508, 382] width 172 height 42
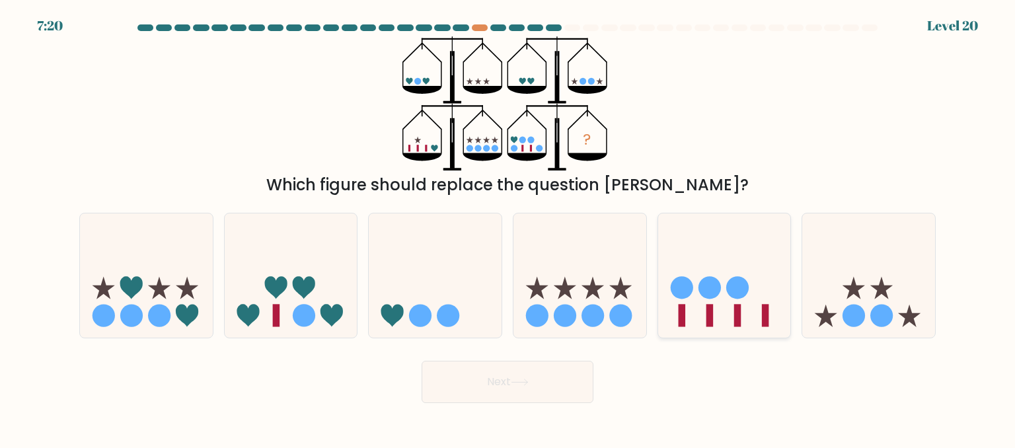
click at [712, 331] on div at bounding box center [725, 276] width 134 height 126
click at [508, 227] on input "e." at bounding box center [508, 225] width 1 height 3
radio input "true"
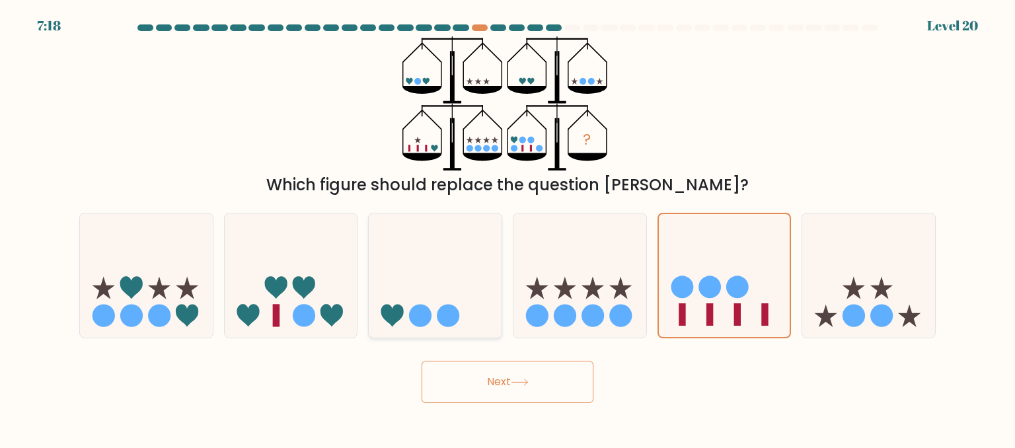
click at [447, 279] on icon at bounding box center [435, 276] width 133 height 110
click at [508, 227] on input "c." at bounding box center [508, 225] width 1 height 3
radio input "true"
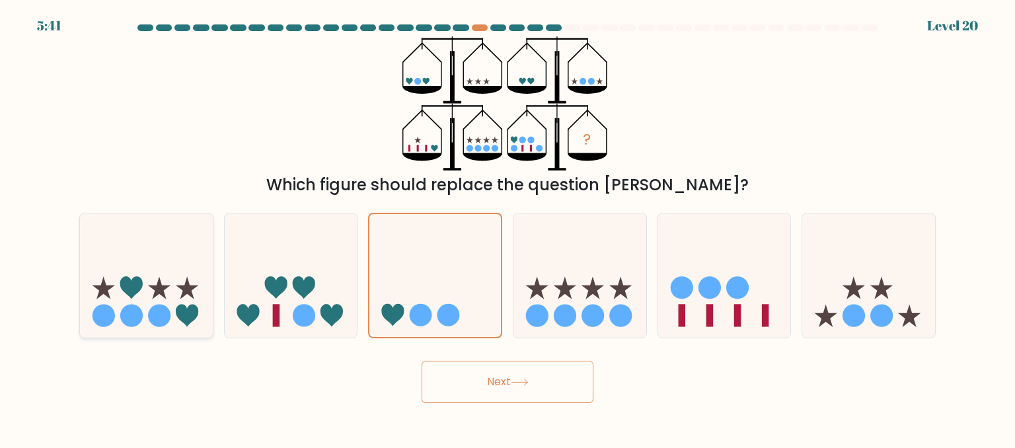
click at [174, 291] on icon at bounding box center [146, 276] width 133 height 110
click at [508, 227] on input "a." at bounding box center [508, 225] width 1 height 3
radio input "true"
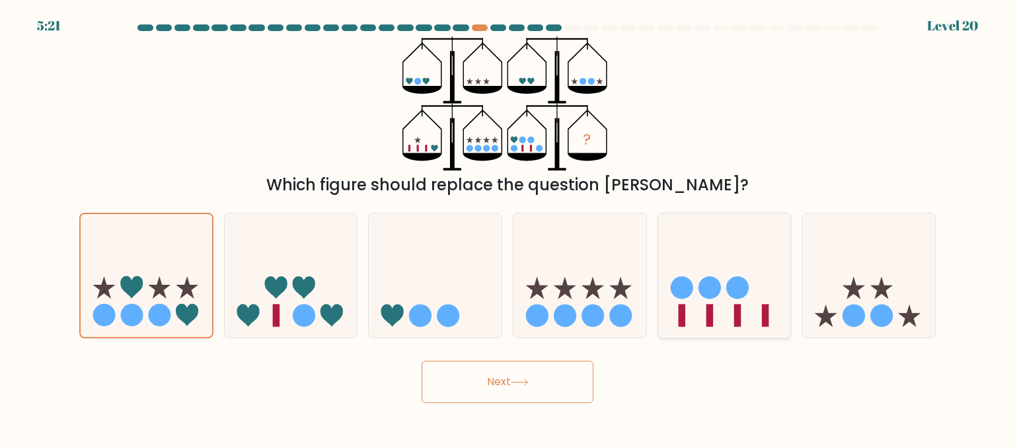
click at [755, 321] on icon at bounding box center [724, 276] width 133 height 110
click at [508, 227] on input "e." at bounding box center [508, 225] width 1 height 3
radio input "true"
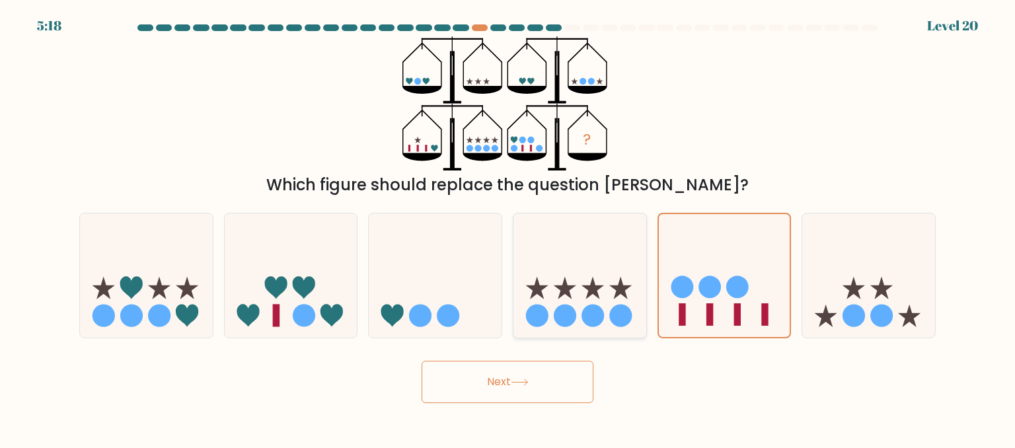
click at [572, 305] on icon at bounding box center [579, 276] width 133 height 110
click at [508, 227] on input "d." at bounding box center [508, 225] width 1 height 3
radio input "true"
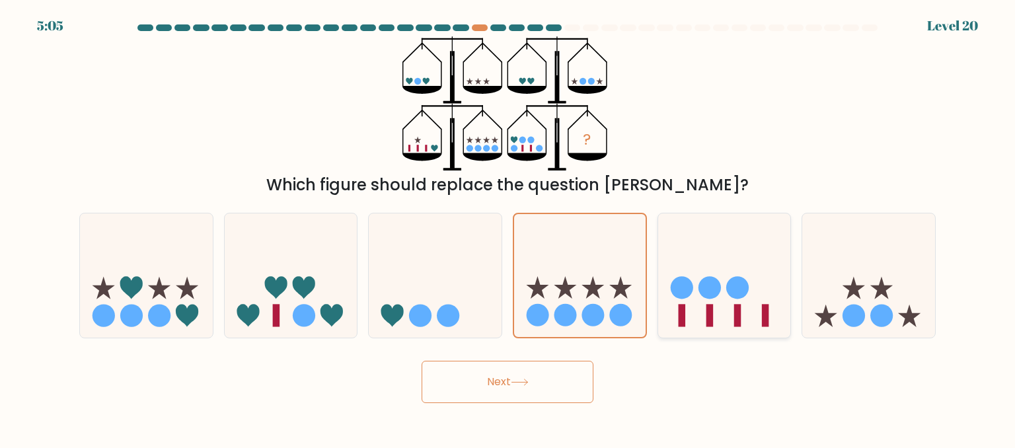
click at [727, 327] on icon at bounding box center [724, 276] width 133 height 110
click at [508, 227] on input "e." at bounding box center [508, 225] width 1 height 3
radio input "true"
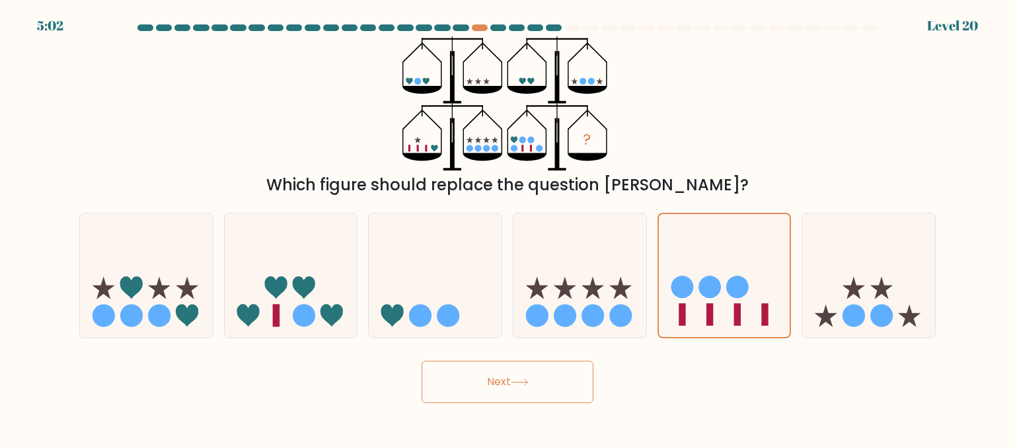
click at [547, 402] on button "Next" at bounding box center [508, 382] width 172 height 42
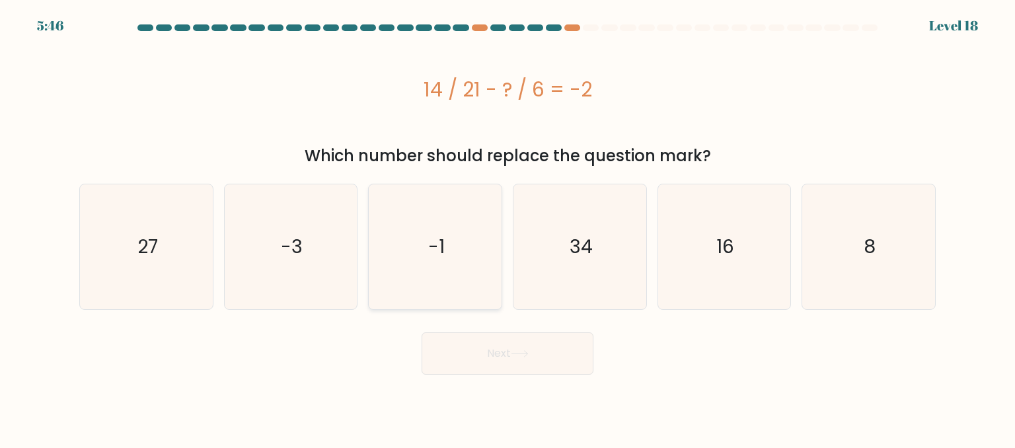
click at [486, 295] on icon "-1" at bounding box center [435, 246] width 124 height 124
click at [508, 227] on input "c. -1" at bounding box center [508, 225] width 1 height 3
radio input "true"
click at [619, 276] on icon "34" at bounding box center [579, 246] width 124 height 124
click at [508, 227] on input "d. 34" at bounding box center [508, 225] width 1 height 3
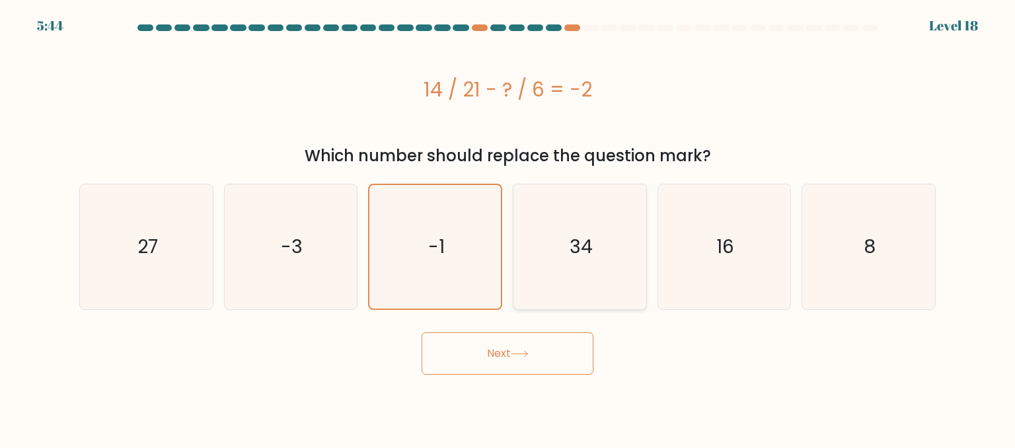
radio input "true"
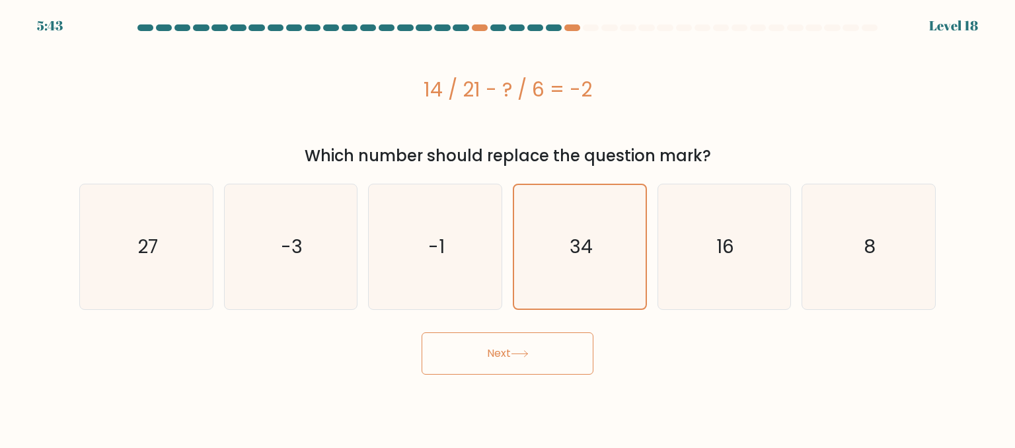
click at [511, 358] on button "Next" at bounding box center [508, 353] width 172 height 42
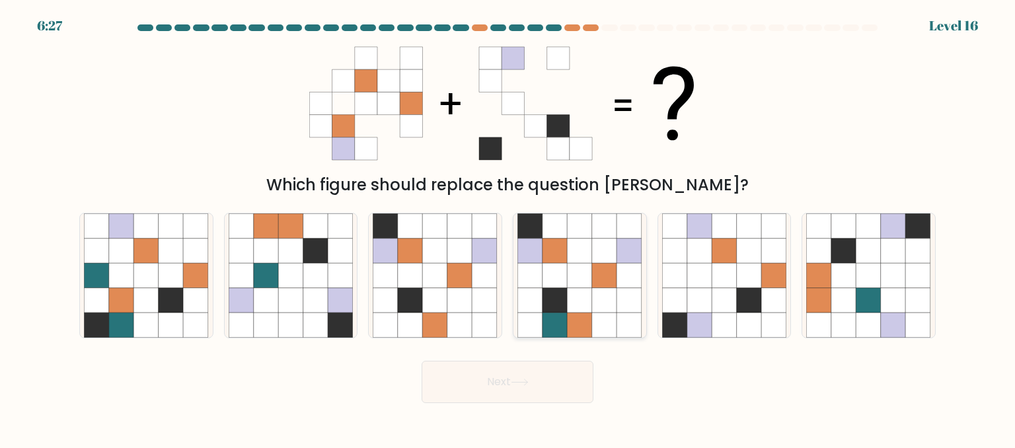
click at [559, 266] on icon at bounding box center [555, 275] width 25 height 25
click at [508, 227] on input "d." at bounding box center [508, 225] width 1 height 3
radio input "true"
click at [578, 389] on button "Next" at bounding box center [508, 382] width 172 height 42
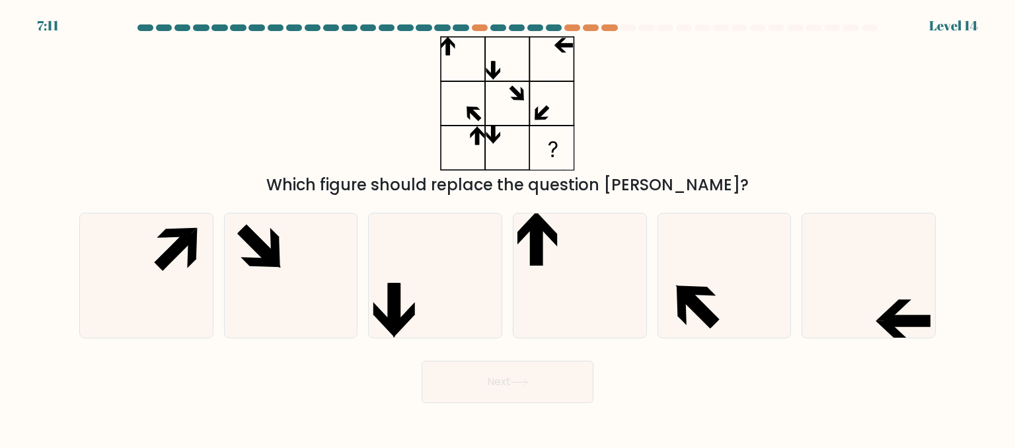
click at [592, 281] on icon at bounding box center [579, 275] width 124 height 124
click at [508, 227] on input "d." at bounding box center [508, 225] width 1 height 3
radio input "true"
click at [558, 381] on button "Next" at bounding box center [508, 382] width 172 height 42
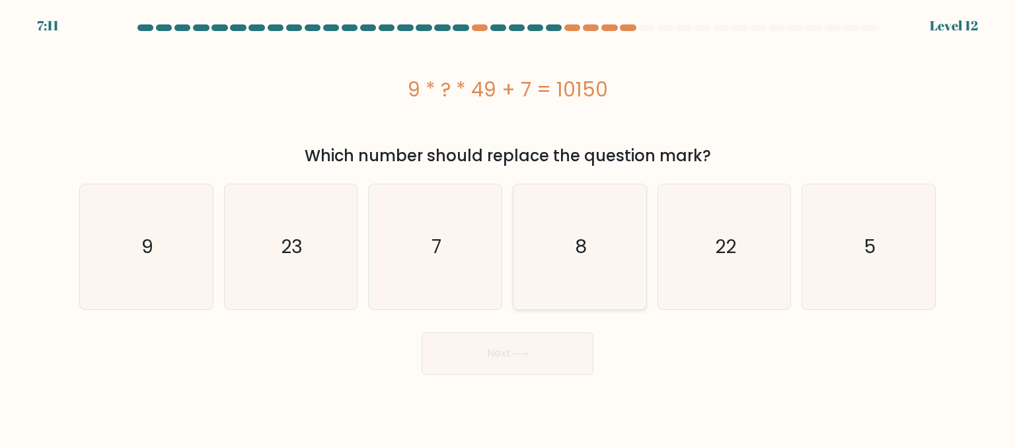
click at [565, 296] on icon "8" at bounding box center [579, 246] width 124 height 124
click at [508, 227] on input "d. 8" at bounding box center [508, 225] width 1 height 3
radio input "true"
click at [554, 350] on button "Next" at bounding box center [508, 353] width 172 height 42
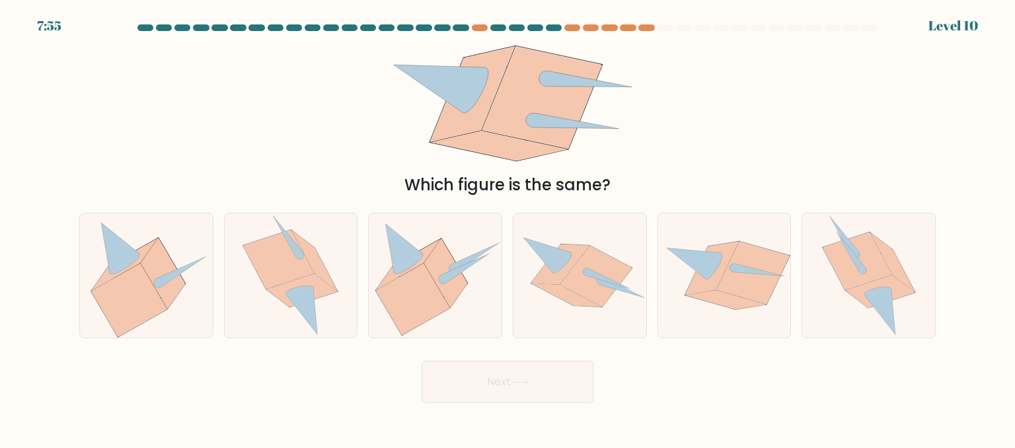
click at [568, 287] on icon at bounding box center [596, 276] width 72 height 61
click at [508, 227] on input "d." at bounding box center [508, 225] width 1 height 3
radio input "true"
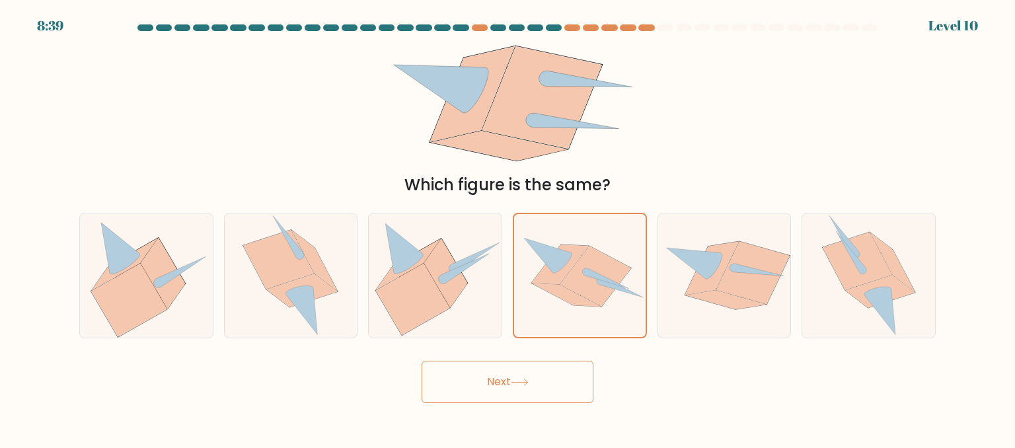
click at [566, 371] on button "Next" at bounding box center [508, 382] width 172 height 42
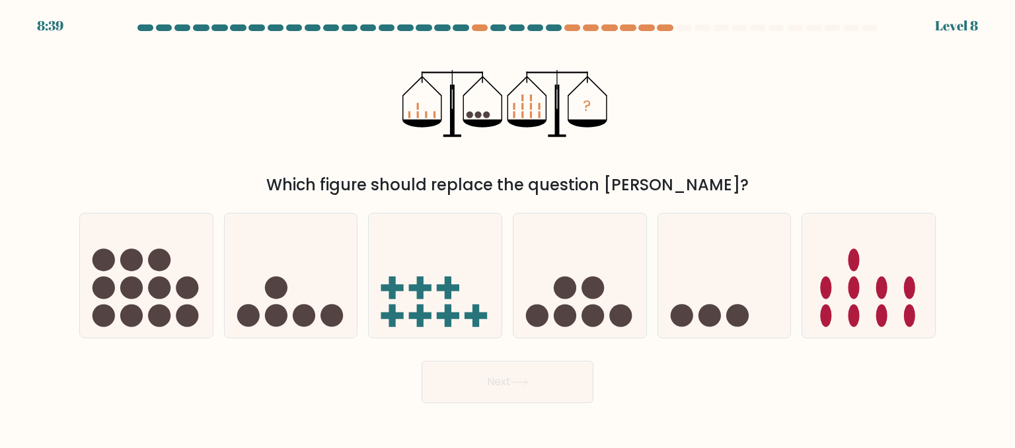
click at [576, 295] on icon at bounding box center [579, 276] width 133 height 110
click at [508, 227] on input "d." at bounding box center [508, 225] width 1 height 3
radio input "true"
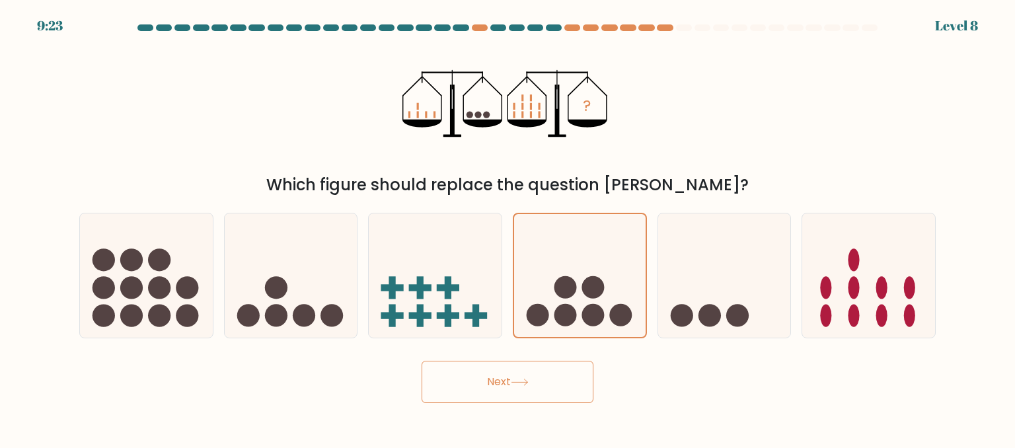
click at [534, 381] on button "Next" at bounding box center [508, 382] width 172 height 42
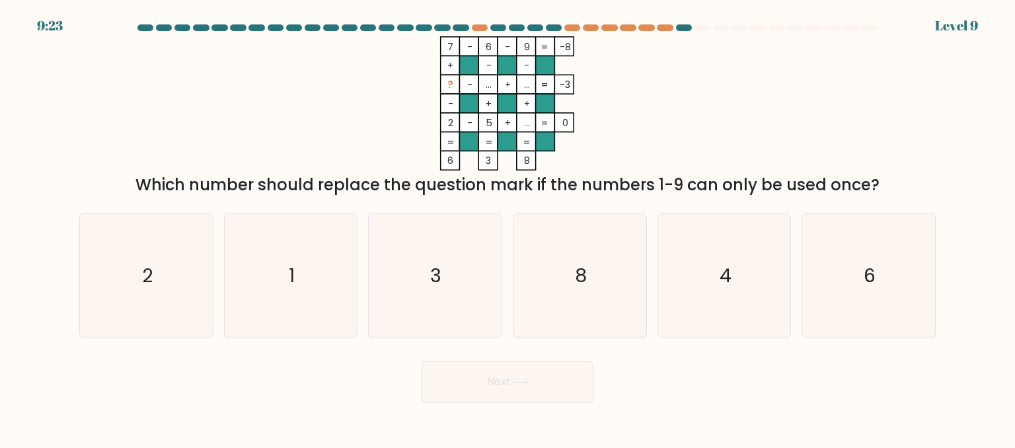
click at [574, 313] on icon "8" at bounding box center [579, 275] width 124 height 124
click at [508, 227] on input "d. 8" at bounding box center [508, 225] width 1 height 3
radio input "true"
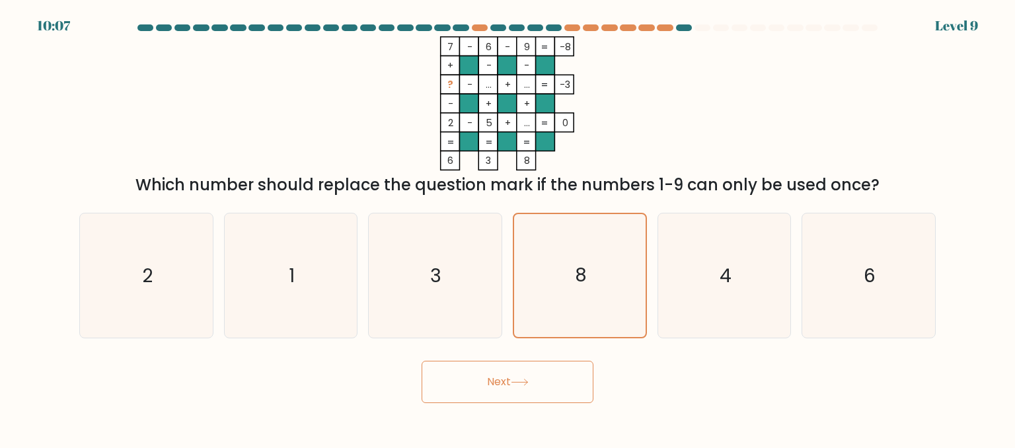
click at [527, 395] on button "Next" at bounding box center [508, 382] width 172 height 42
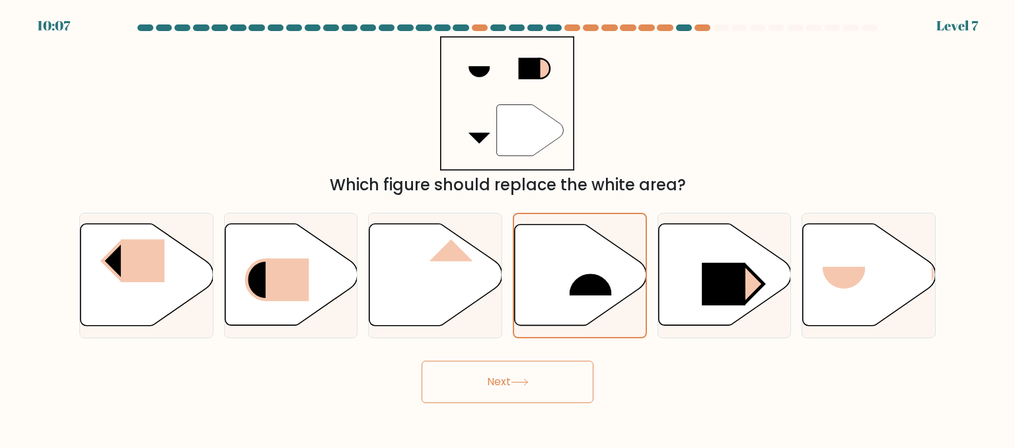
click at [535, 395] on button "Next" at bounding box center [508, 382] width 172 height 42
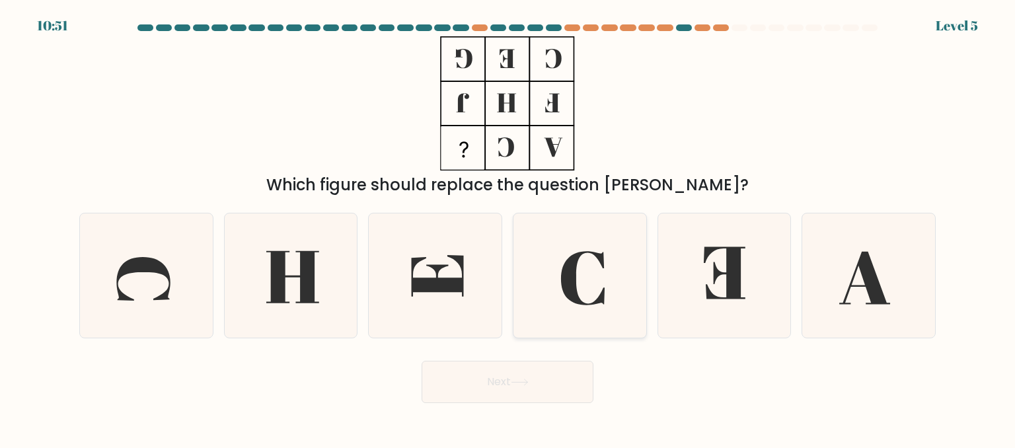
click at [570, 297] on icon at bounding box center [579, 275] width 124 height 124
click at [508, 227] on input "d." at bounding box center [508, 225] width 1 height 3
radio input "true"
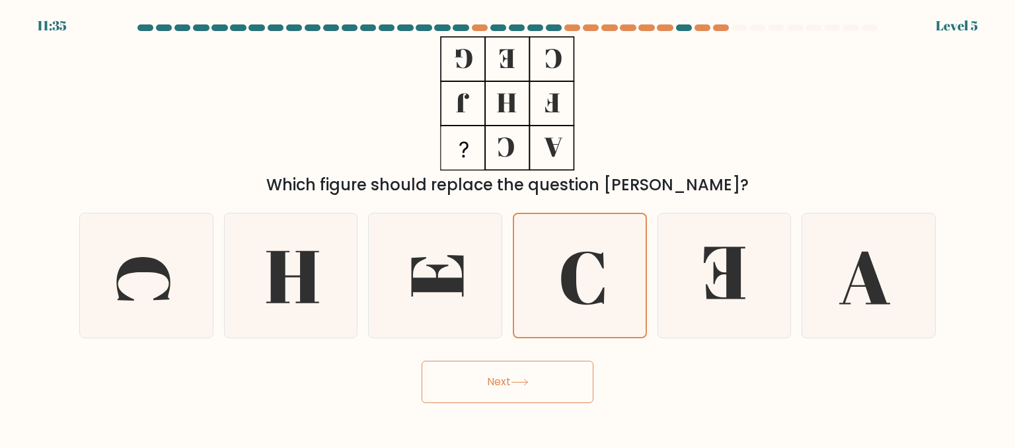
click at [566, 363] on div "Next" at bounding box center [507, 378] width 872 height 49
click at [592, 297] on icon at bounding box center [579, 275] width 123 height 123
click at [508, 227] on input "d." at bounding box center [508, 225] width 1 height 3
click at [552, 387] on button "Next" at bounding box center [508, 382] width 172 height 42
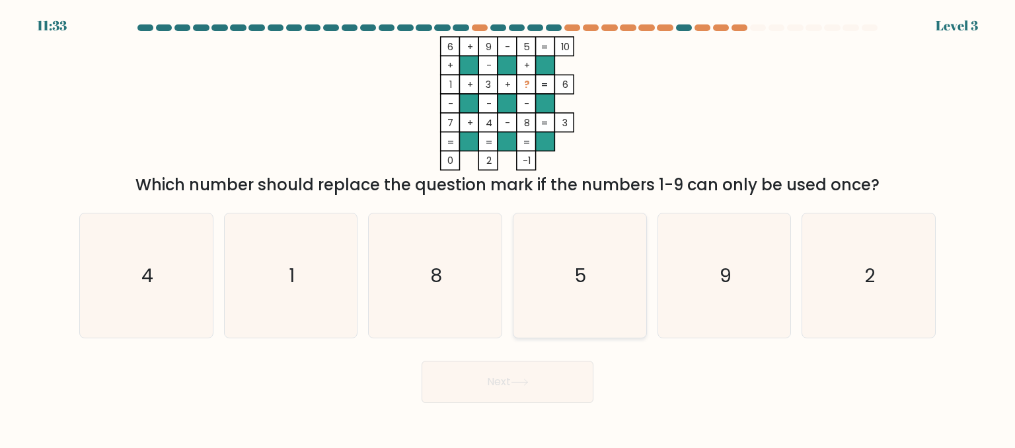
click at [579, 312] on icon "5" at bounding box center [579, 275] width 124 height 124
click at [508, 227] on input "d. 5" at bounding box center [508, 225] width 1 height 3
radio input "true"
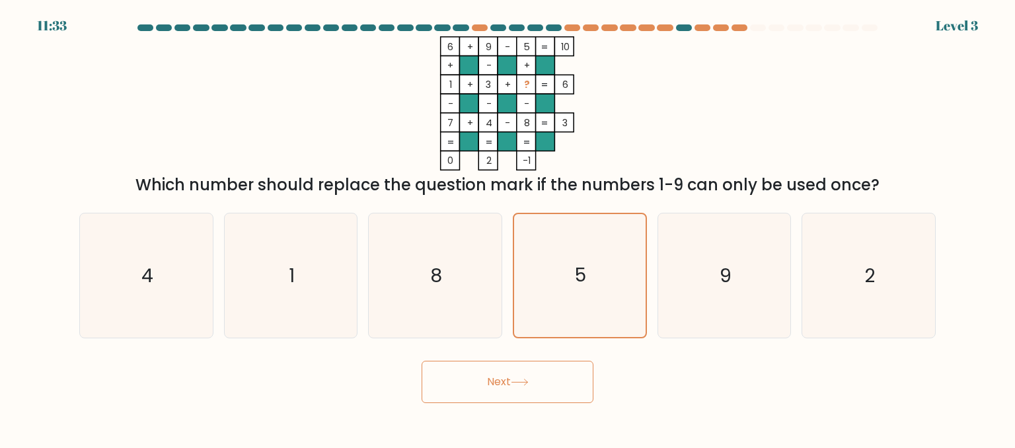
drag, startPoint x: 558, startPoint y: 389, endPoint x: 568, endPoint y: 362, distance: 28.2
click at [558, 390] on button "Next" at bounding box center [508, 382] width 172 height 42
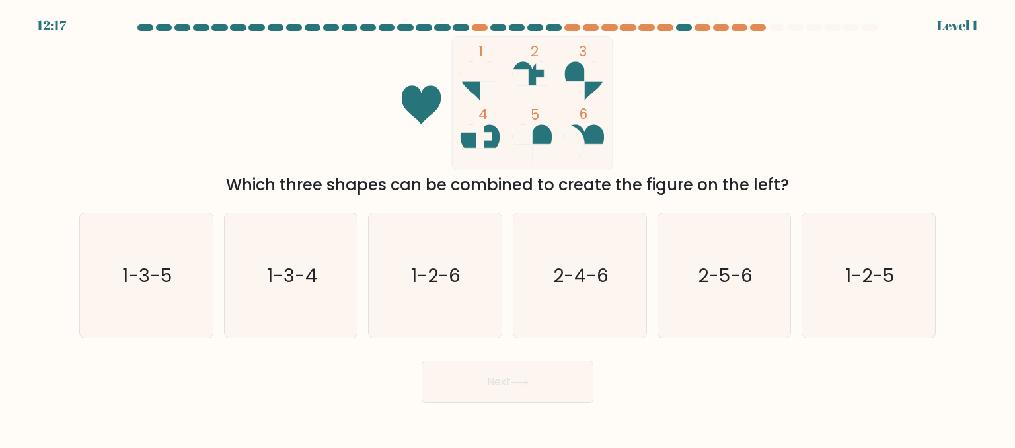
click at [576, 321] on icon "2-4-6" at bounding box center [579, 275] width 124 height 124
click at [508, 227] on input "d. 2-4-6" at bounding box center [508, 225] width 1 height 3
radio input "true"
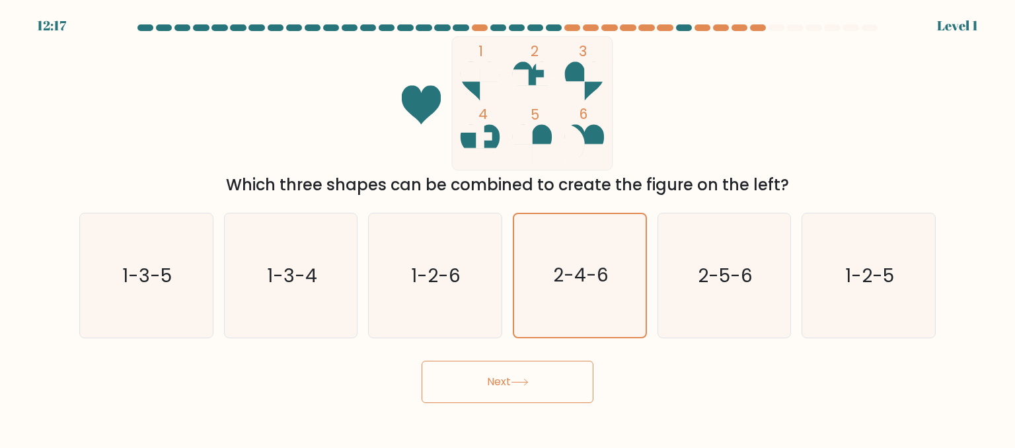
click at [564, 371] on button "Next" at bounding box center [508, 382] width 172 height 42
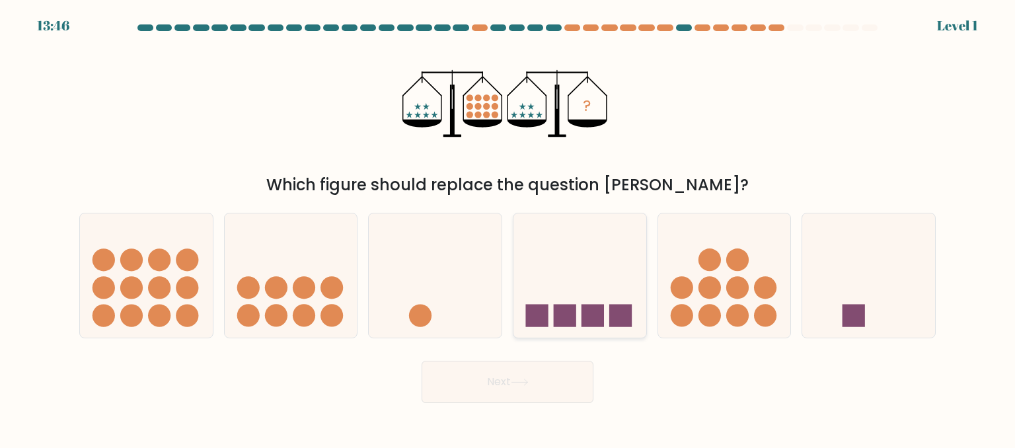
click at [580, 309] on icon at bounding box center [579, 276] width 133 height 110
click at [508, 227] on input "d." at bounding box center [508, 225] width 1 height 3
radio input "true"
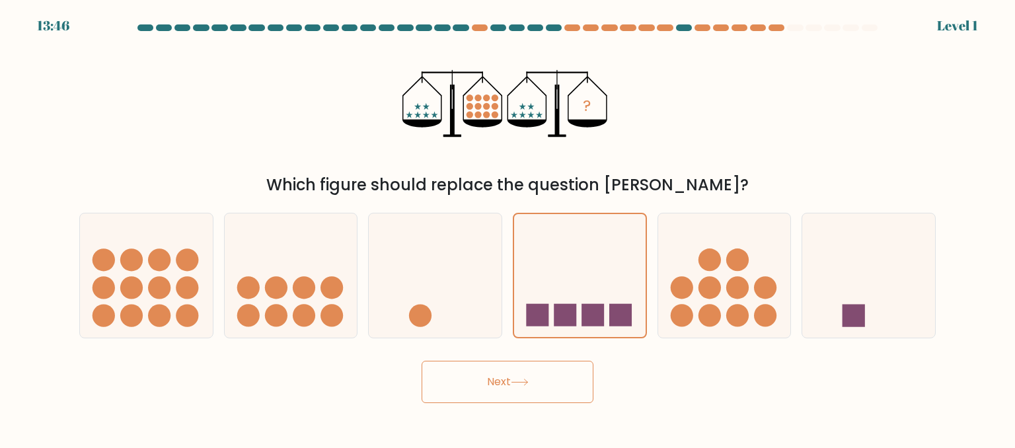
click at [569, 366] on button "Next" at bounding box center [508, 382] width 172 height 42
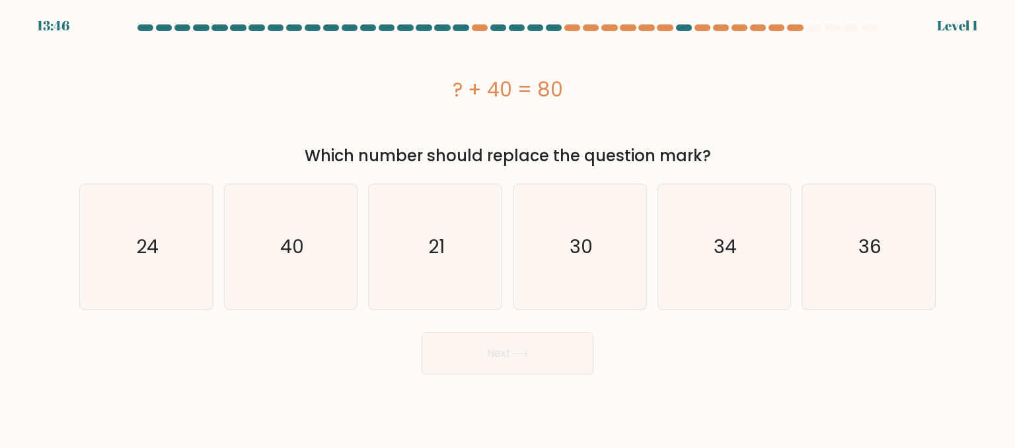
click at [582, 310] on form "a." at bounding box center [507, 199] width 1015 height 350
click at [571, 363] on button "Next" at bounding box center [508, 353] width 172 height 42
click at [589, 305] on icon "30" at bounding box center [579, 246] width 124 height 124
click at [508, 227] on input "d. 30" at bounding box center [508, 225] width 1 height 3
radio input "true"
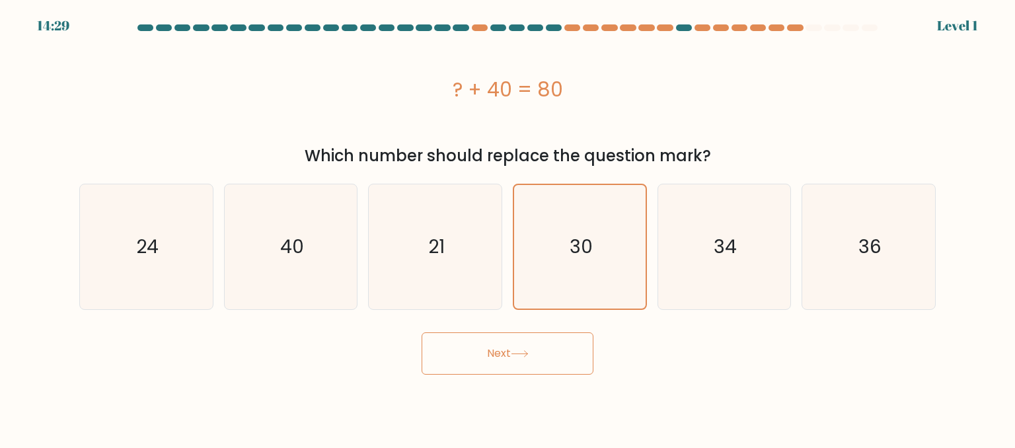
click at [584, 348] on button "Next" at bounding box center [508, 353] width 172 height 42
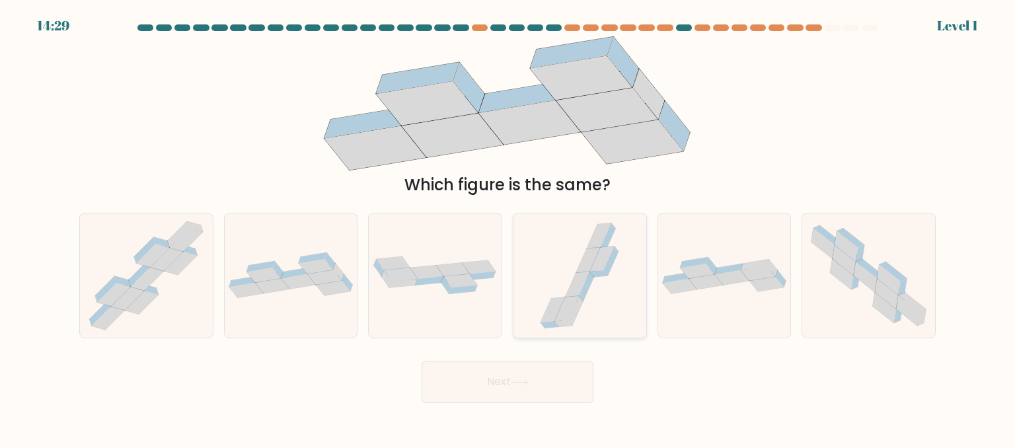
click at [593, 284] on icon at bounding box center [579, 275] width 93 height 124
click at [508, 227] on input "d." at bounding box center [508, 225] width 1 height 3
radio input "true"
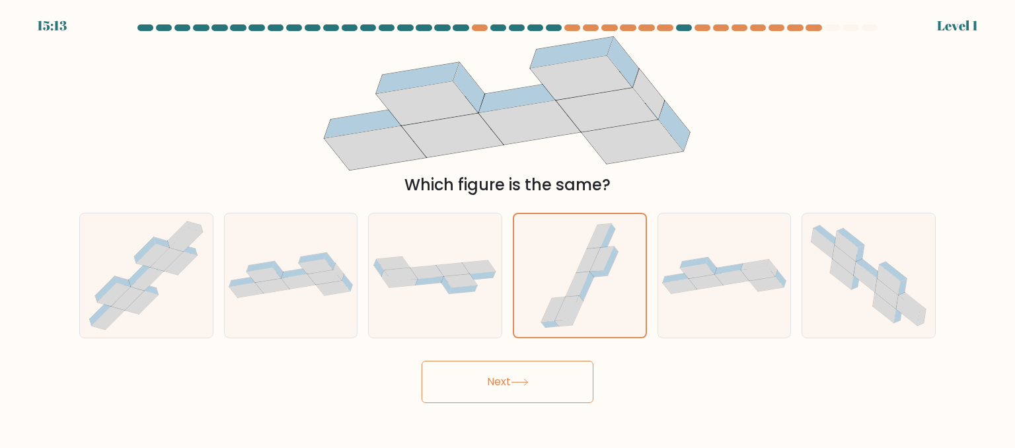
click at [548, 376] on button "Next" at bounding box center [508, 382] width 172 height 42
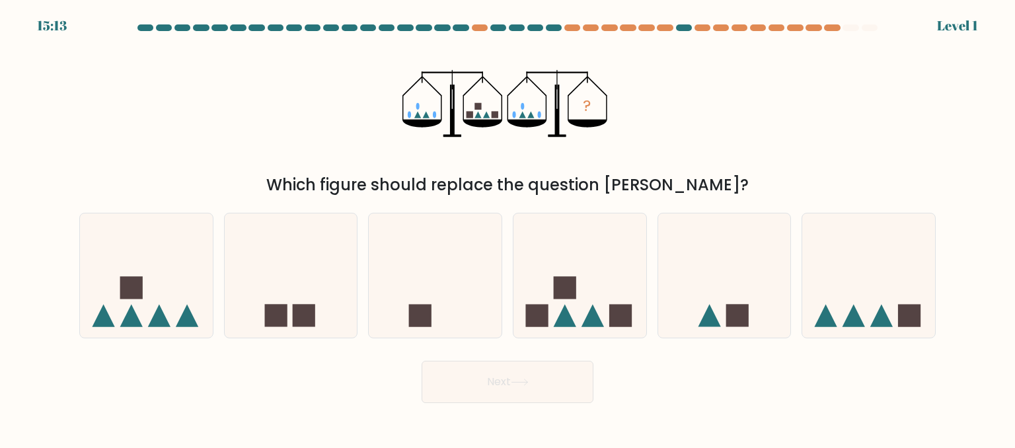
click at [576, 299] on icon at bounding box center [579, 276] width 133 height 110
click at [508, 227] on input "d." at bounding box center [508, 225] width 1 height 3
radio input "true"
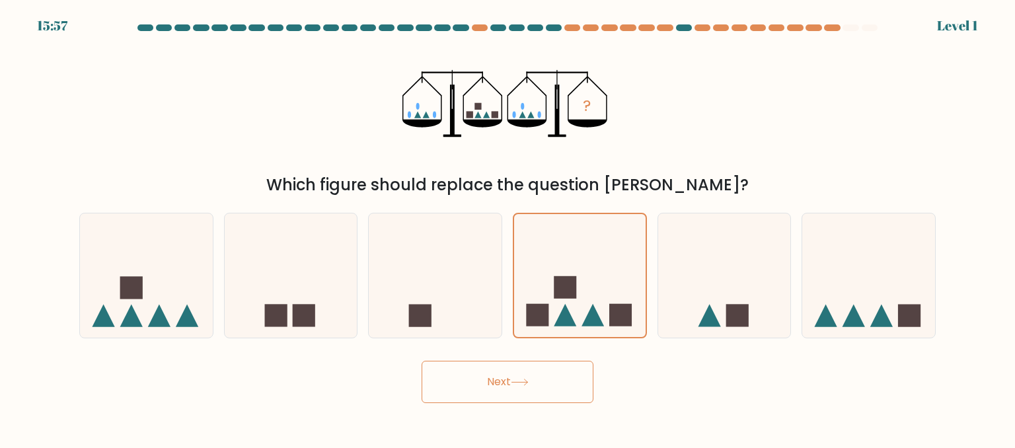
click at [552, 376] on button "Next" at bounding box center [508, 382] width 172 height 42
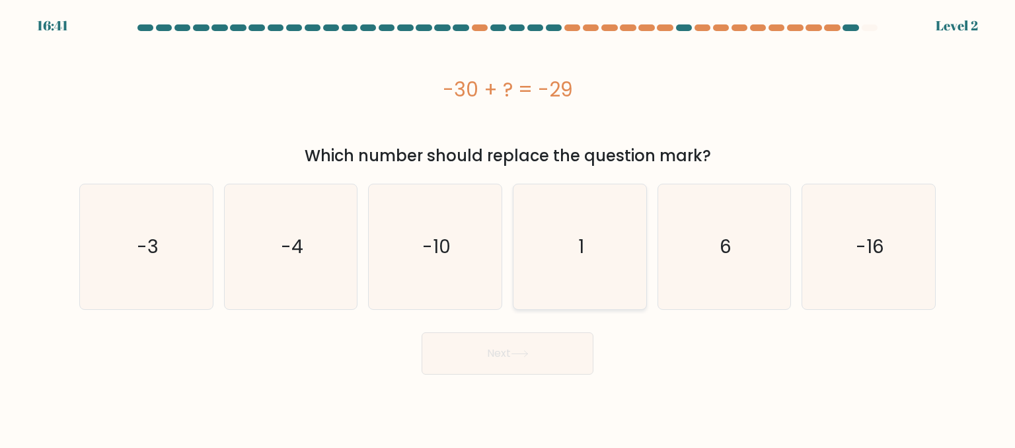
click at [566, 303] on icon "1" at bounding box center [579, 246] width 124 height 124
click at [508, 227] on input "d. 1" at bounding box center [508, 225] width 1 height 3
radio input "true"
click at [552, 358] on button "Next" at bounding box center [508, 353] width 172 height 42
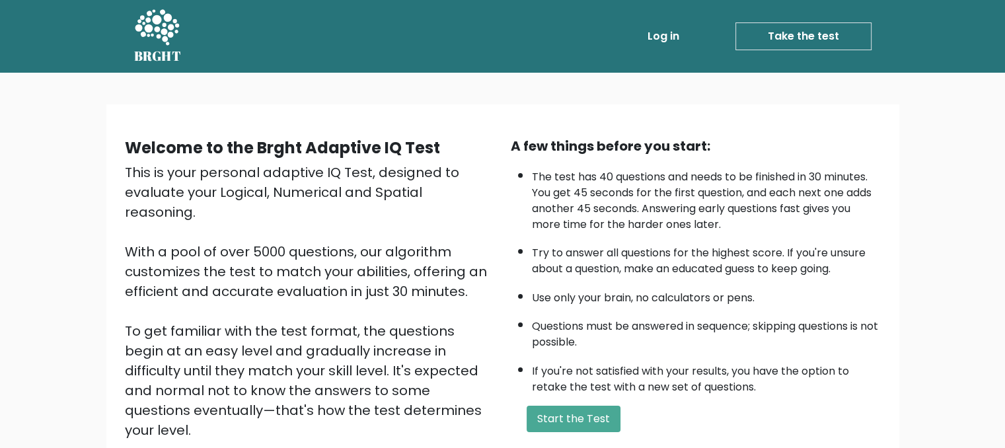
drag, startPoint x: 0, startPoint y: 180, endPoint x: 116, endPoint y: 248, distance: 134.4
drag, startPoint x: 116, startPoint y: 248, endPoint x: 951, endPoint y: 334, distance: 839.0
click at [965, 356] on div "Welcome to the Brght Adaptive IQ Test This is your personal adaptive IQ Test, d…" at bounding box center [502, 319] width 1005 height 492
click at [532, 291] on li "Use only your brain, no calculators or pens." at bounding box center [706, 294] width 349 height 22
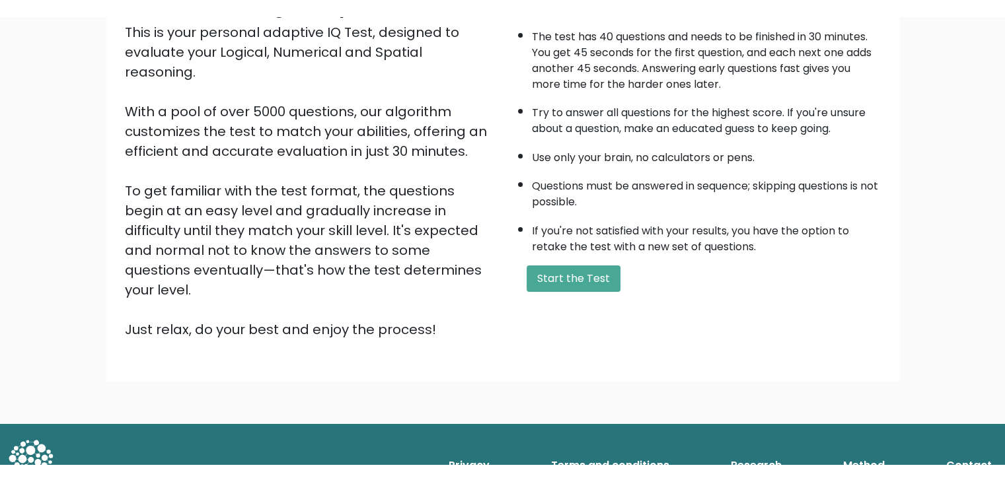
scroll to position [123, 0]
